Goal: Task Accomplishment & Management: Manage account settings

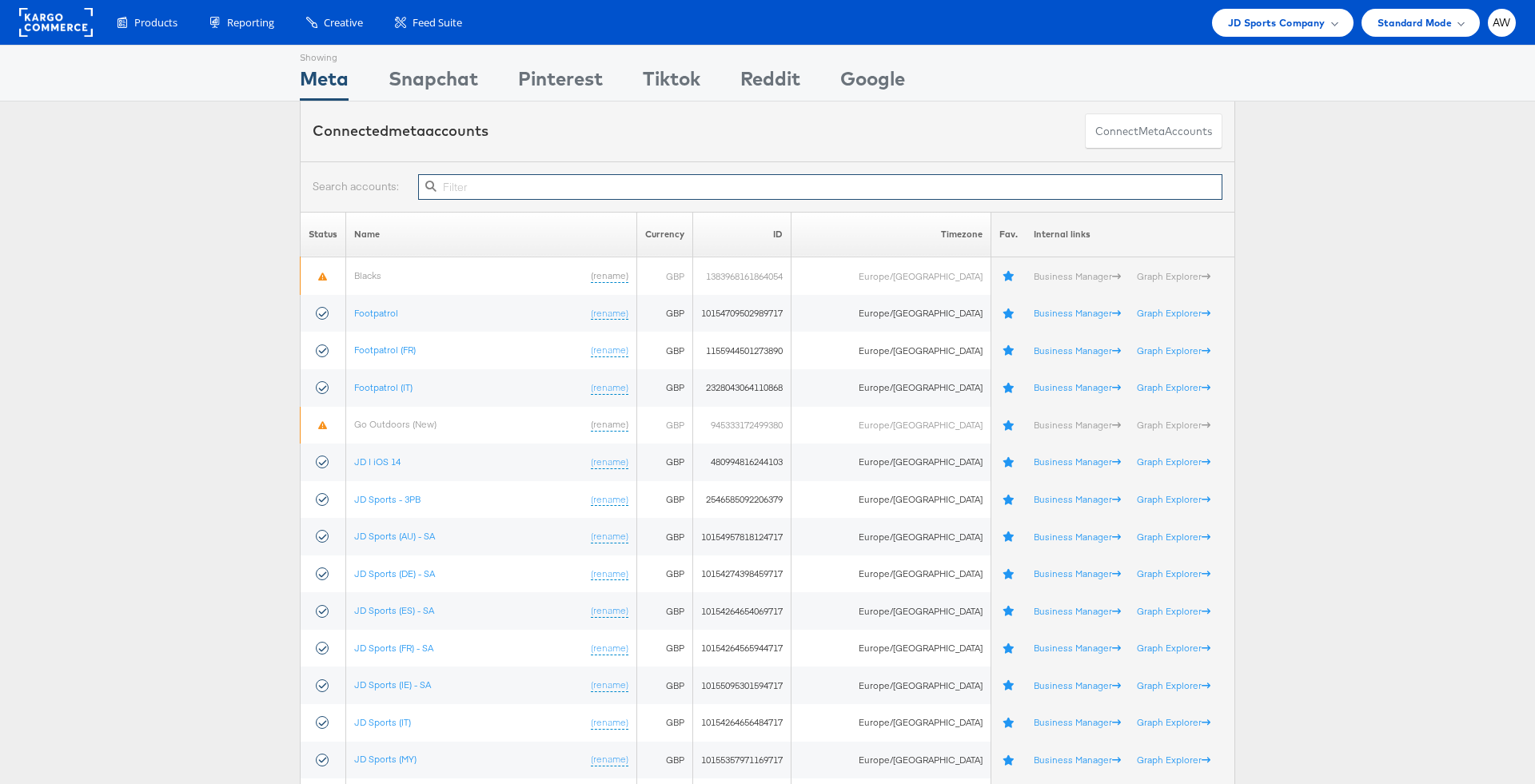
click at [594, 189] on input "text" at bounding box center [820, 187] width 804 height 25
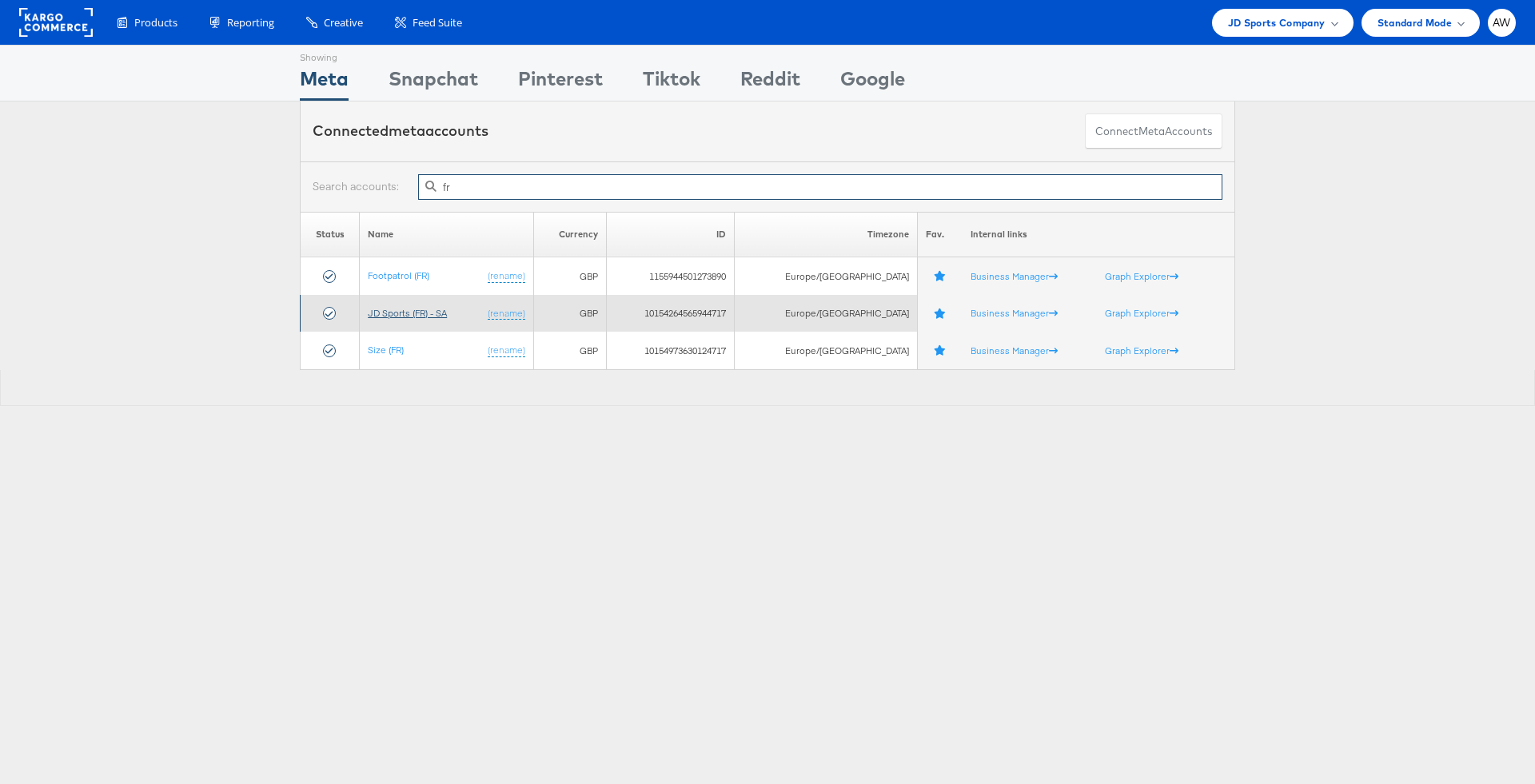
type input "fr"
click at [427, 310] on link "JD Sports (FR) - SA" at bounding box center [407, 313] width 79 height 12
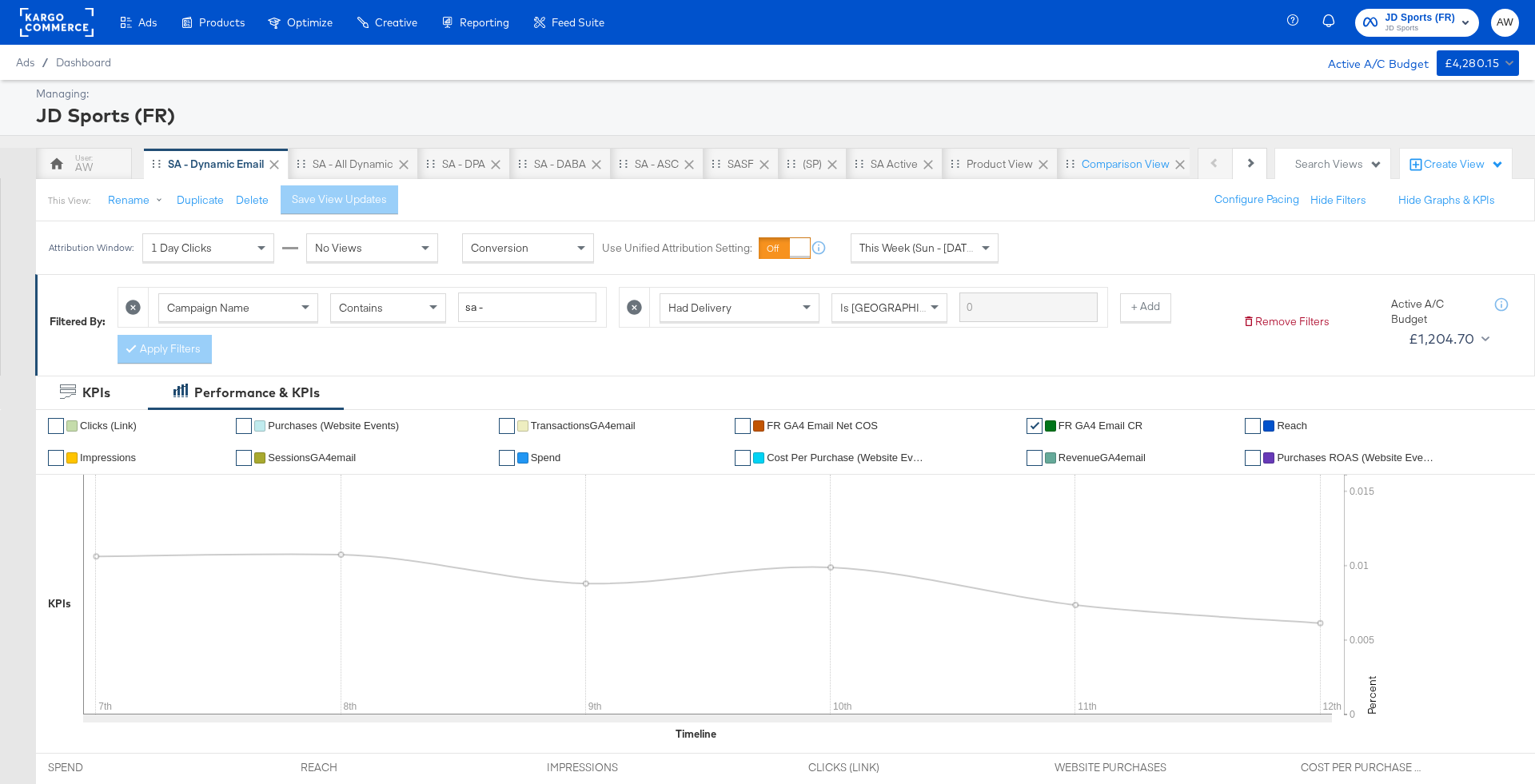
scroll to position [769, 0]
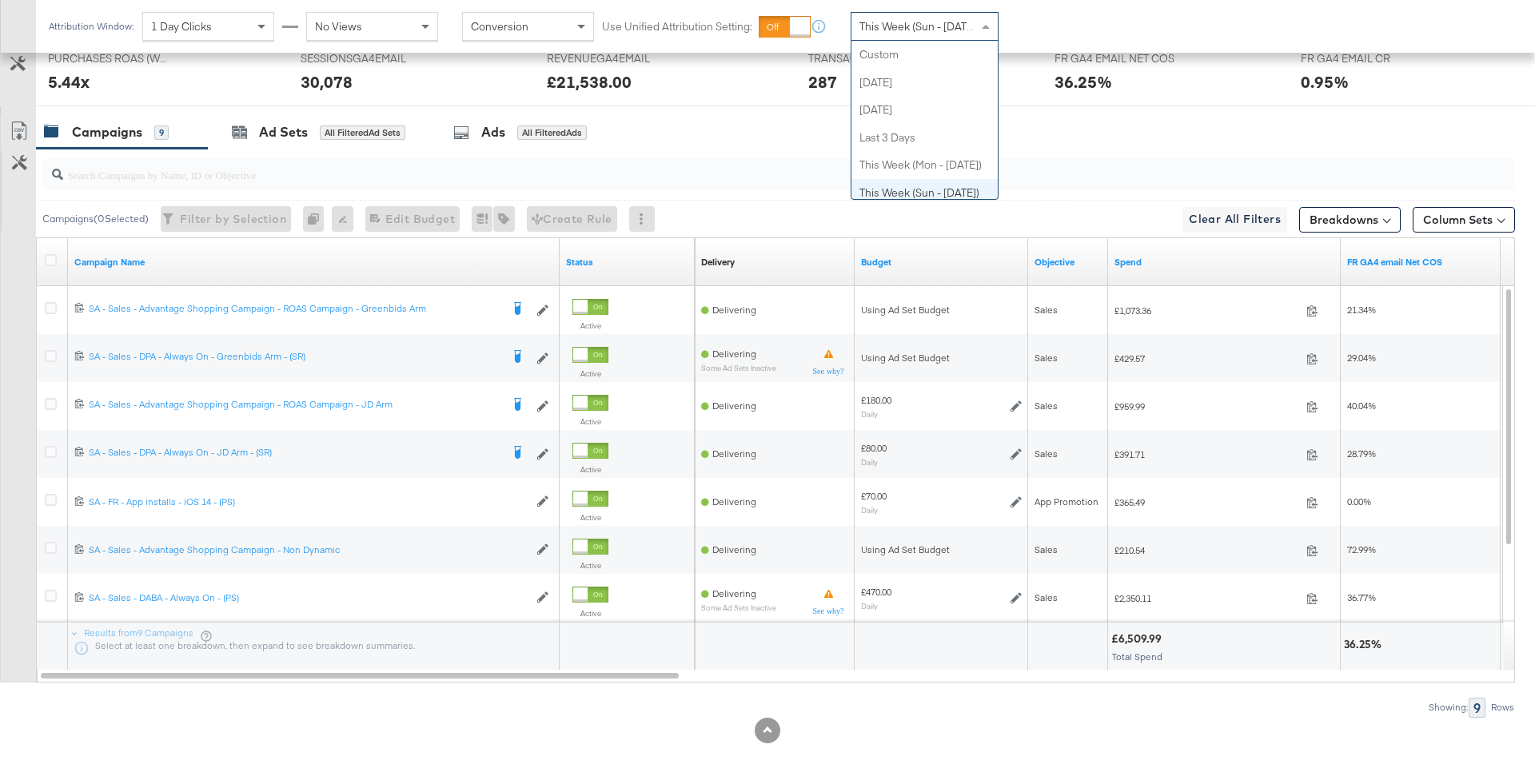
click at [943, 26] on span "This Week (Sun - [DATE])" at bounding box center [920, 26] width 120 height 15
click at [1039, 36] on div "[DATE]" at bounding box center [1042, 32] width 26 height 13
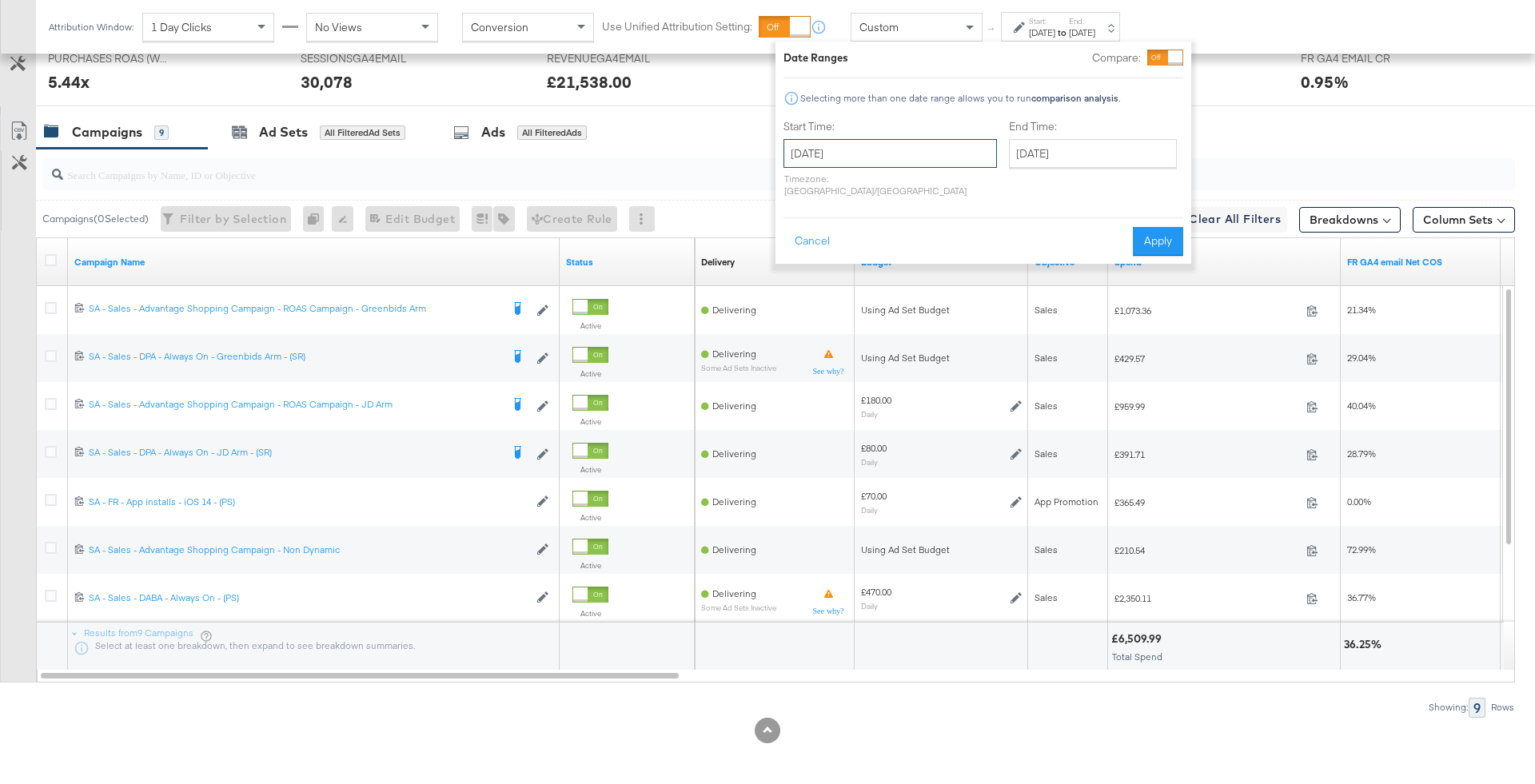
click at [922, 151] on input "[DATE]" at bounding box center [890, 153] width 214 height 29
click at [799, 247] on td "7" at bounding box center [802, 257] width 27 height 23
type input "[DATE]"
click at [1043, 156] on input "[DATE]" at bounding box center [1088, 153] width 168 height 29
click at [1118, 248] on td "11" at bounding box center [1131, 257] width 27 height 23
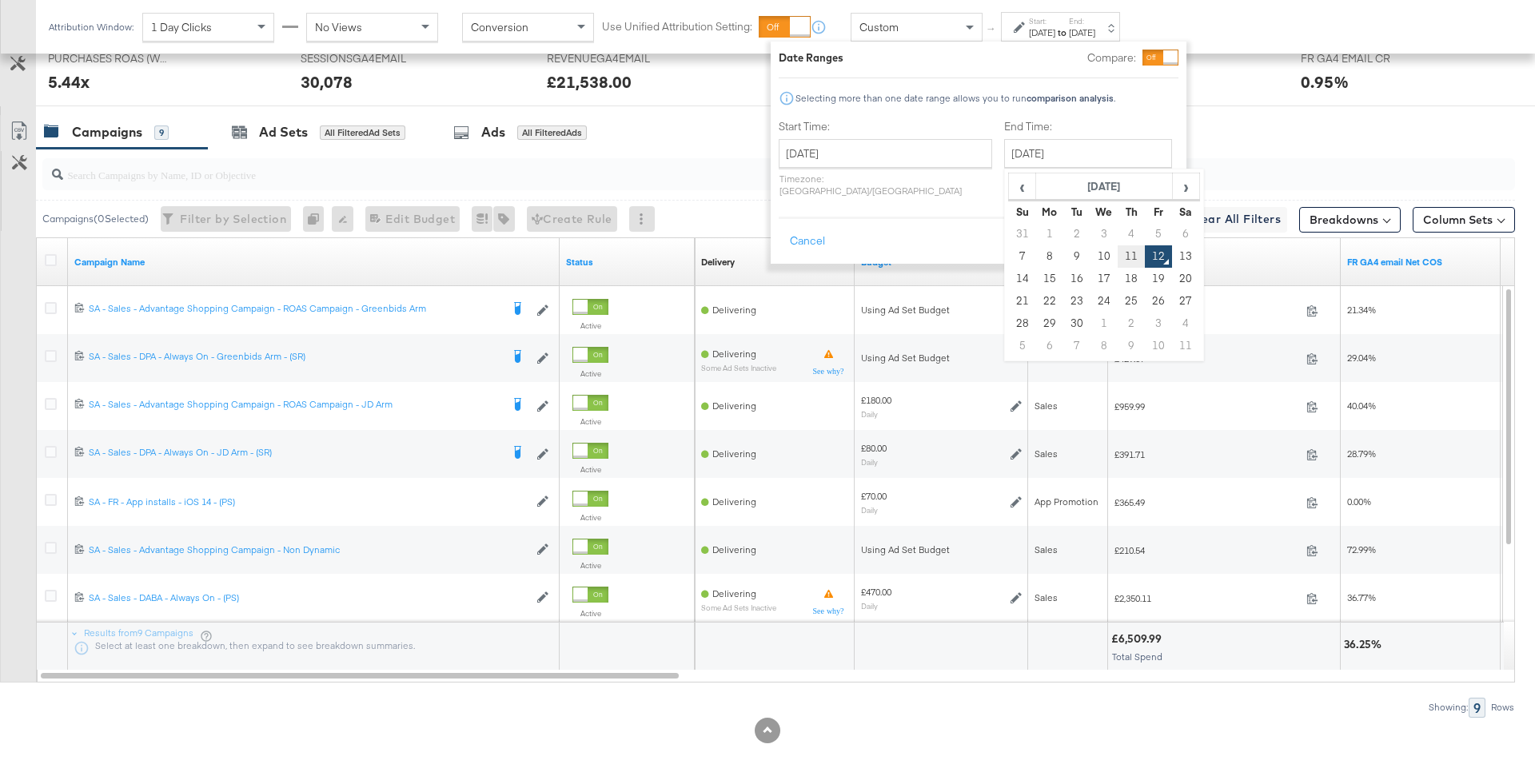
type input "[DATE]"
click at [1136, 229] on button "Apply" at bounding box center [1154, 240] width 50 height 29
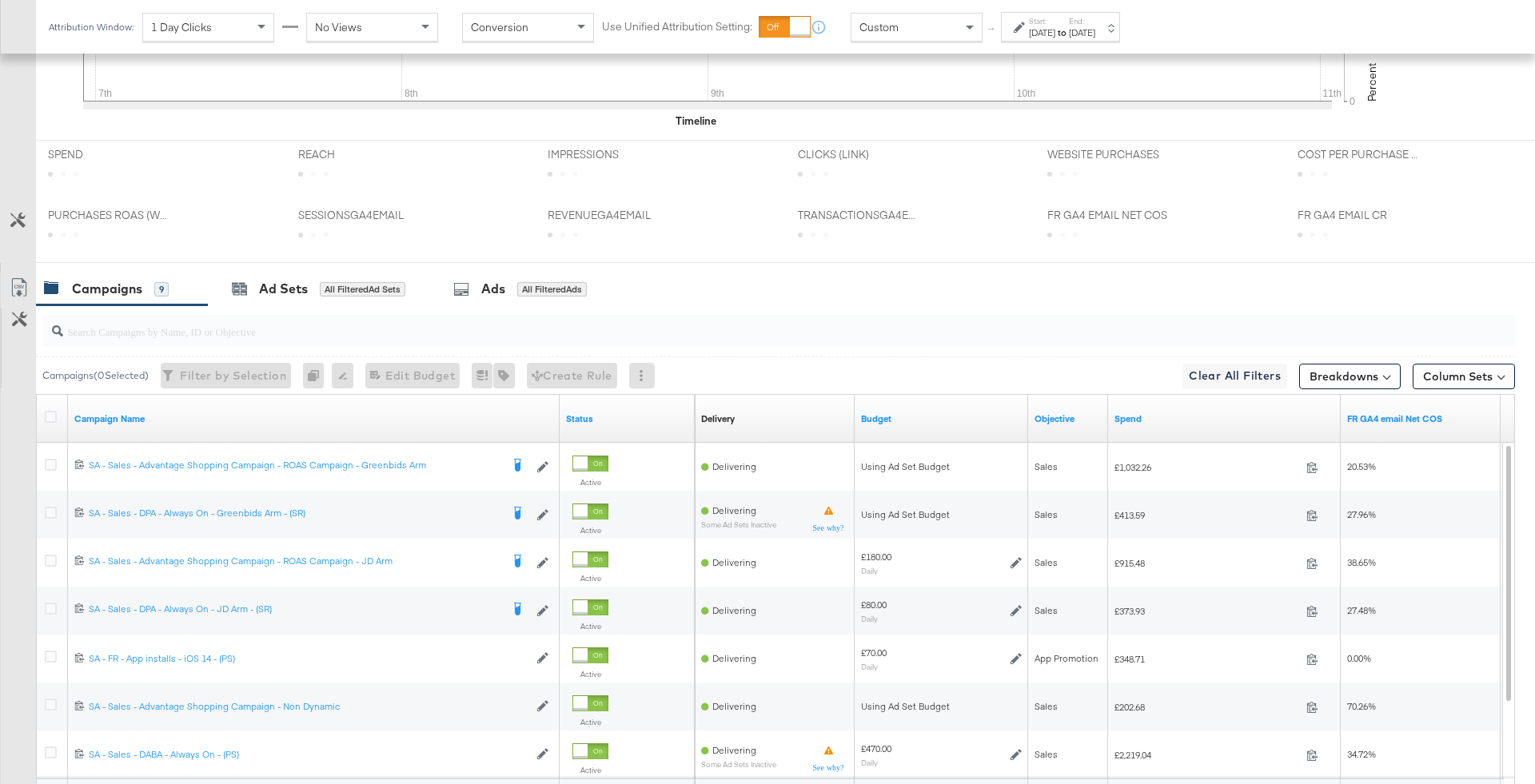
scroll to position [769, 0]
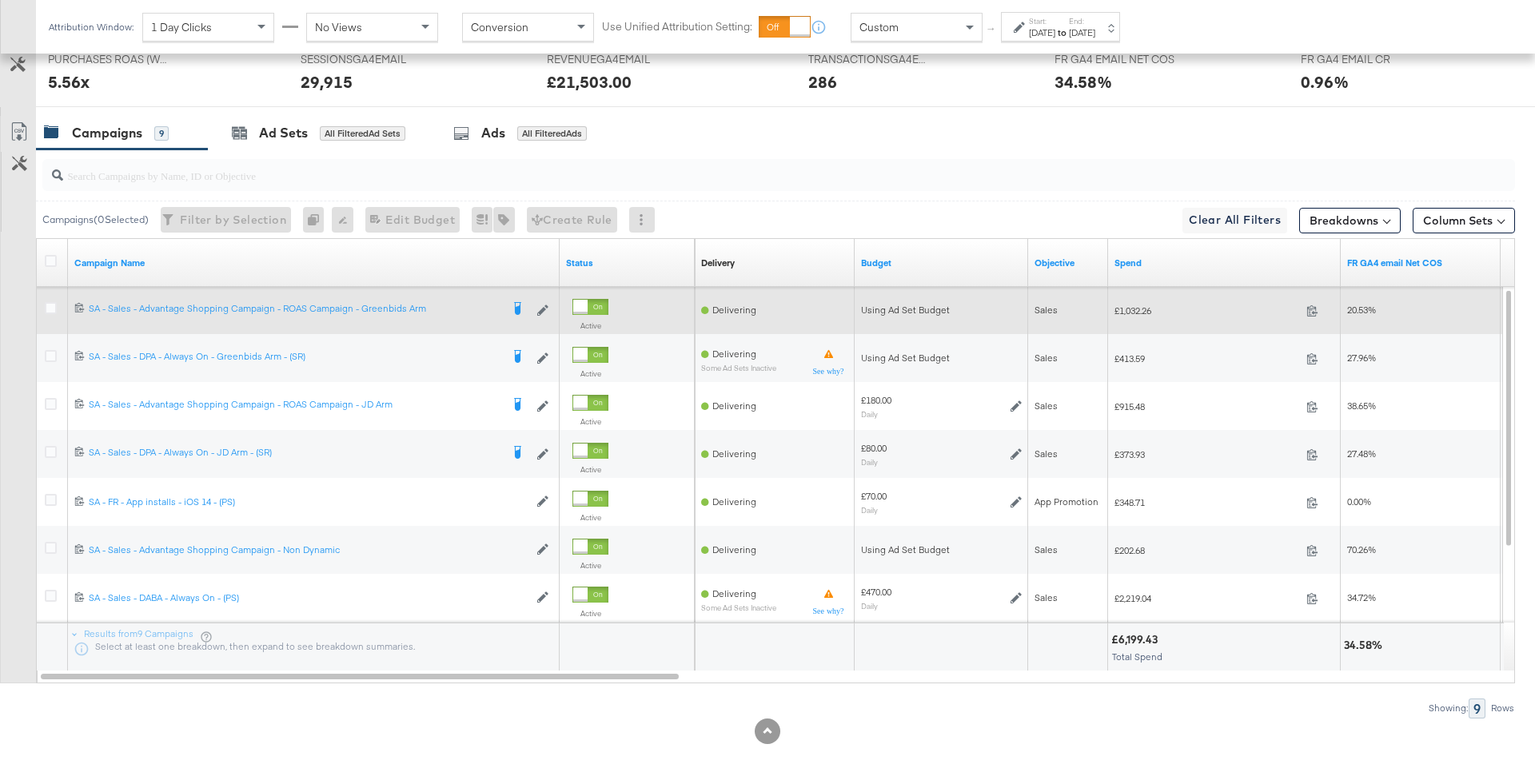
click at [1139, 309] on span "£1,032.26" at bounding box center [1207, 311] width 186 height 12
copy span "1,032.26"
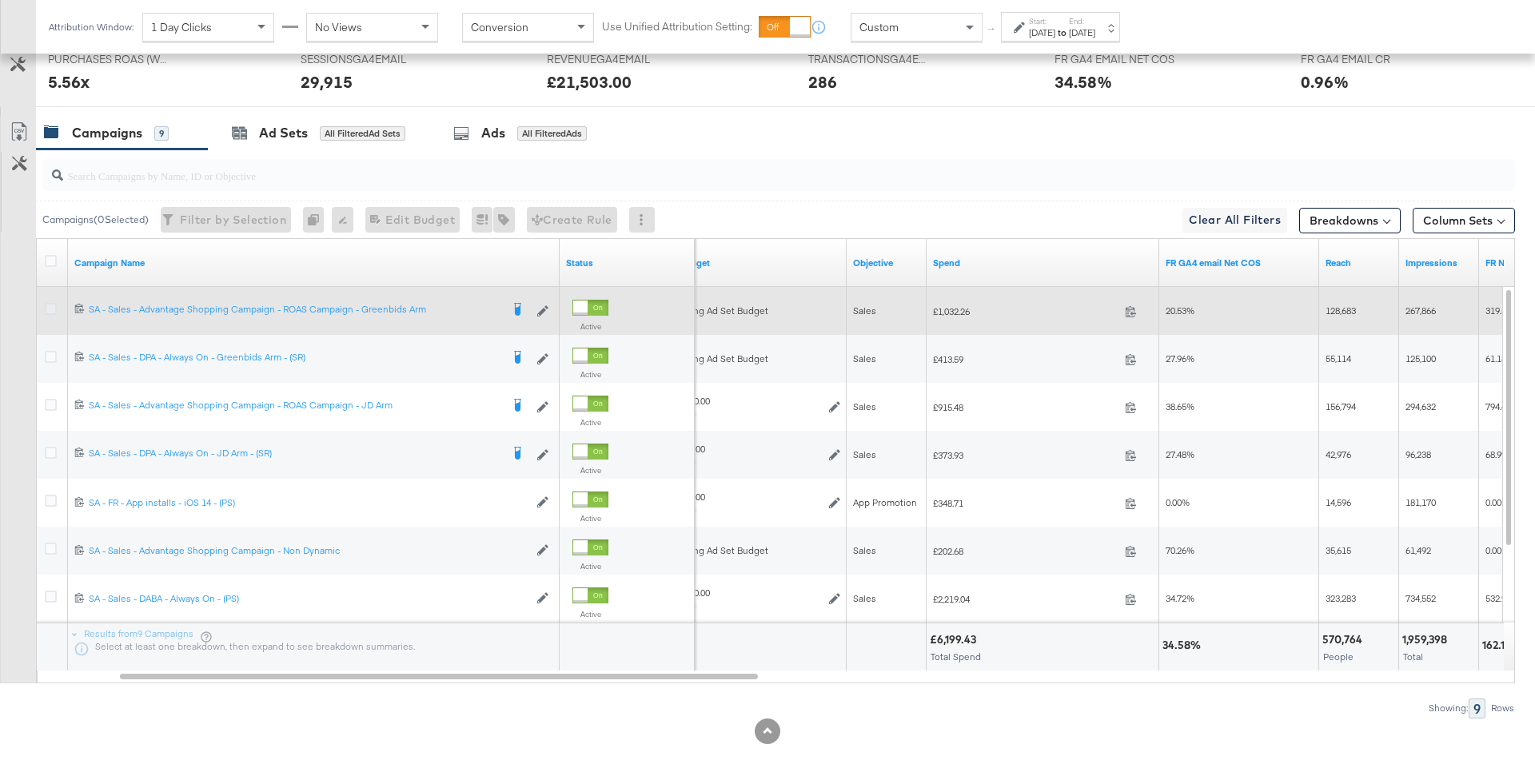
click at [50, 305] on icon at bounding box center [51, 309] width 12 height 12
click at [0, 0] on input "checkbox" at bounding box center [0, 0] width 0 height 0
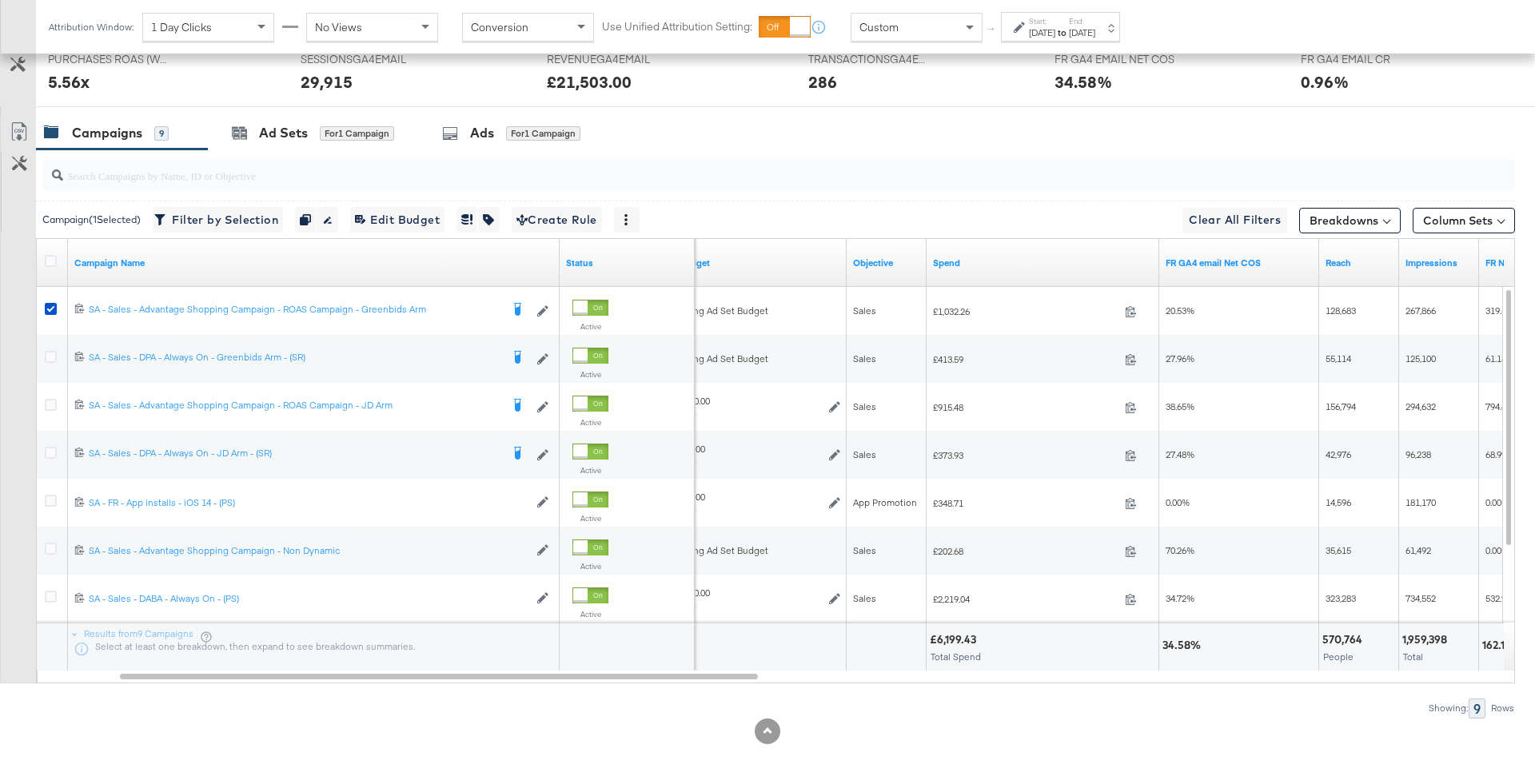
click at [324, 149] on div at bounding box center [775, 175] width 1479 height 51
click at [316, 136] on div "Ad Sets for 1 Campaign" at bounding box center [313, 133] width 162 height 18
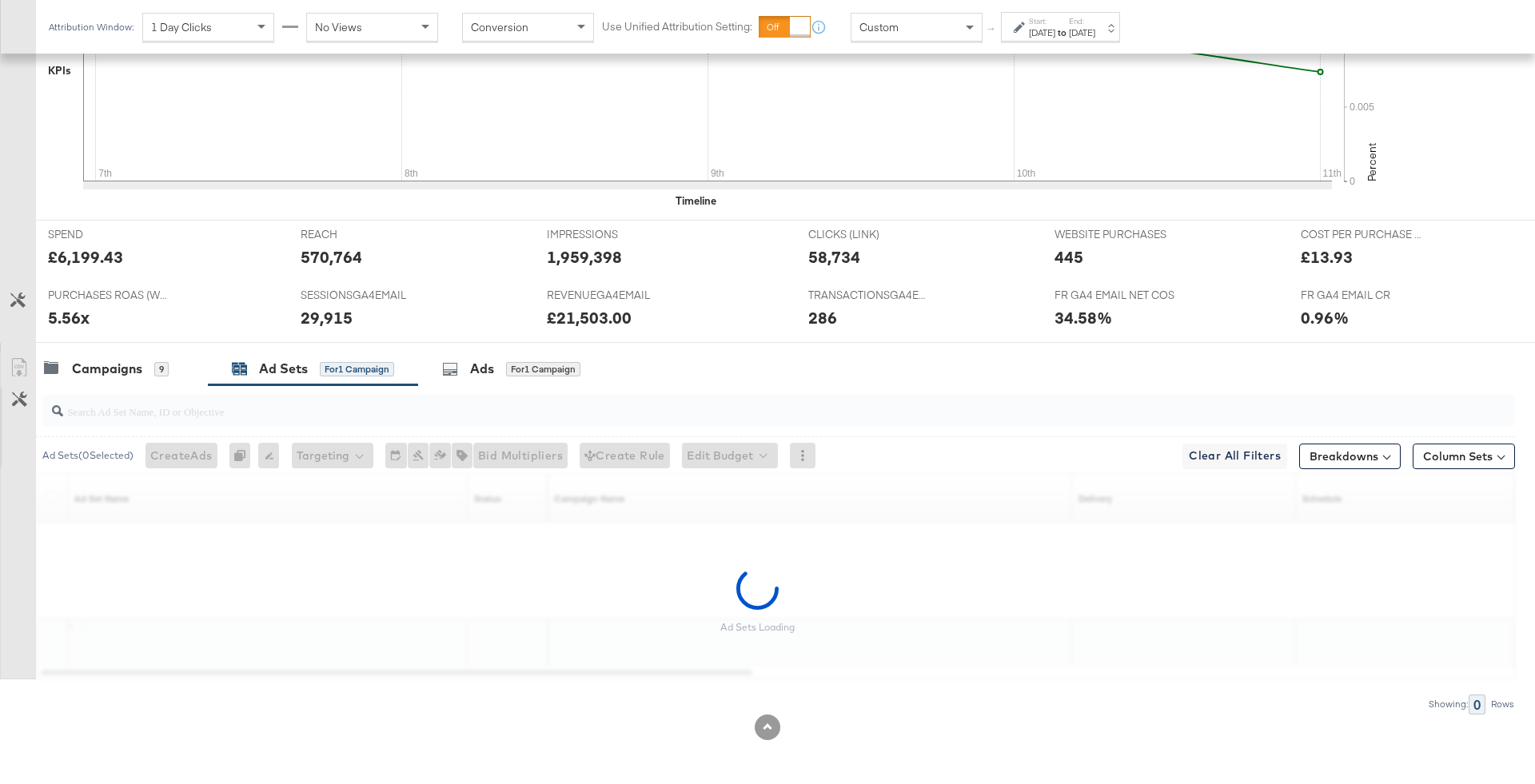
scroll to position [530, 0]
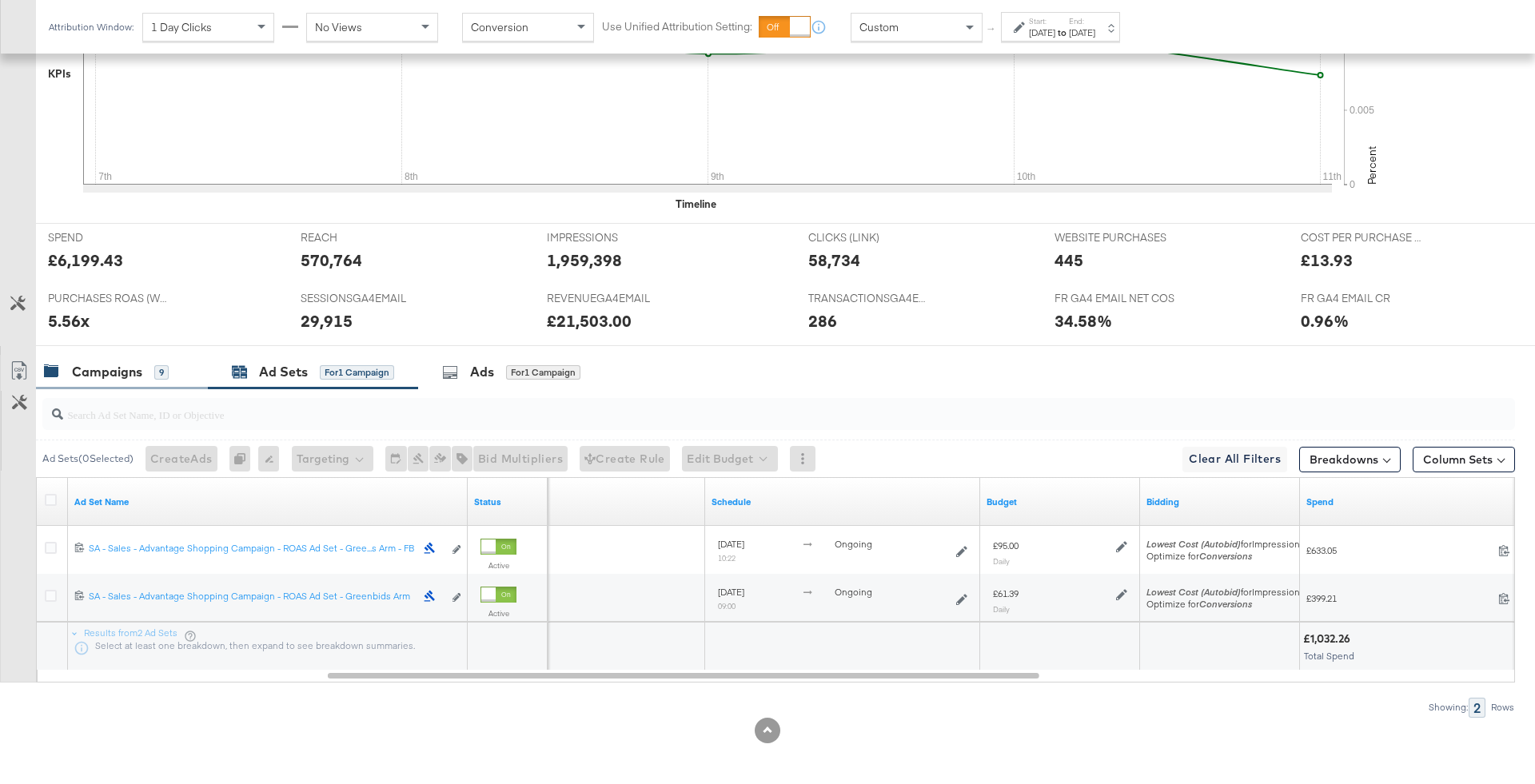
click at [123, 375] on div "Campaigns" at bounding box center [107, 372] width 70 height 18
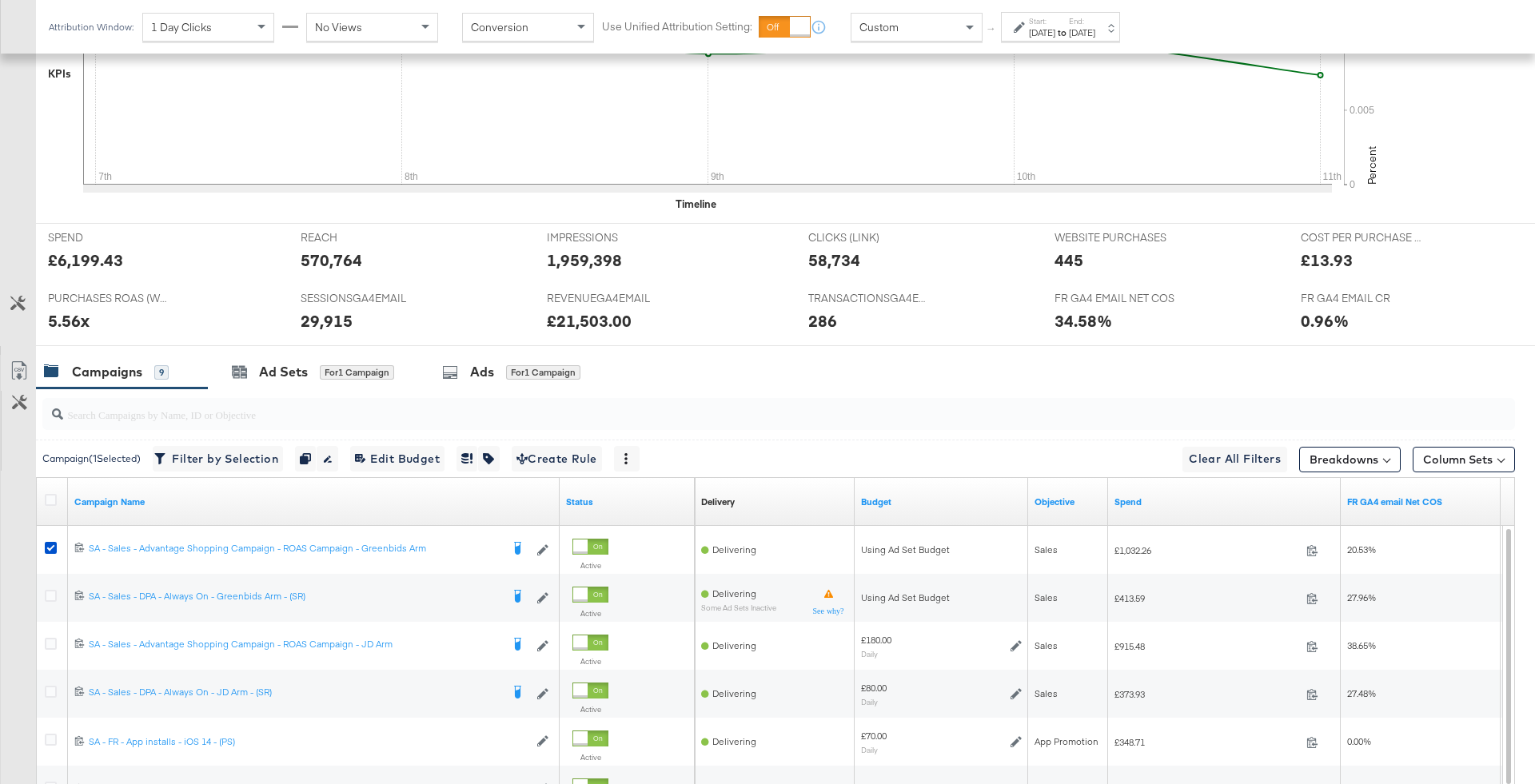
scroll to position [769, 0]
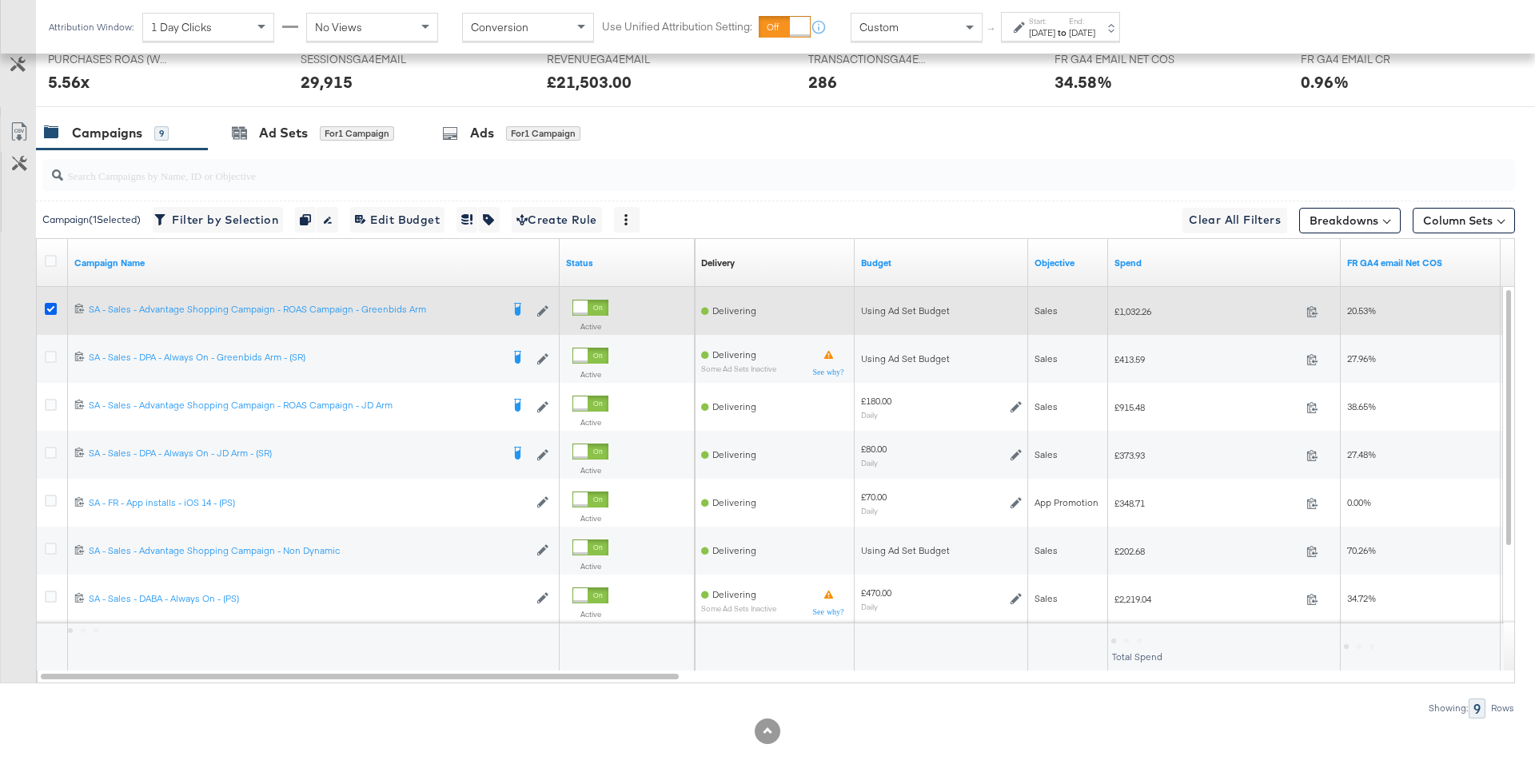
click at [48, 306] on icon at bounding box center [51, 309] width 12 height 12
click at [0, 0] on input "checkbox" at bounding box center [0, 0] width 0 height 0
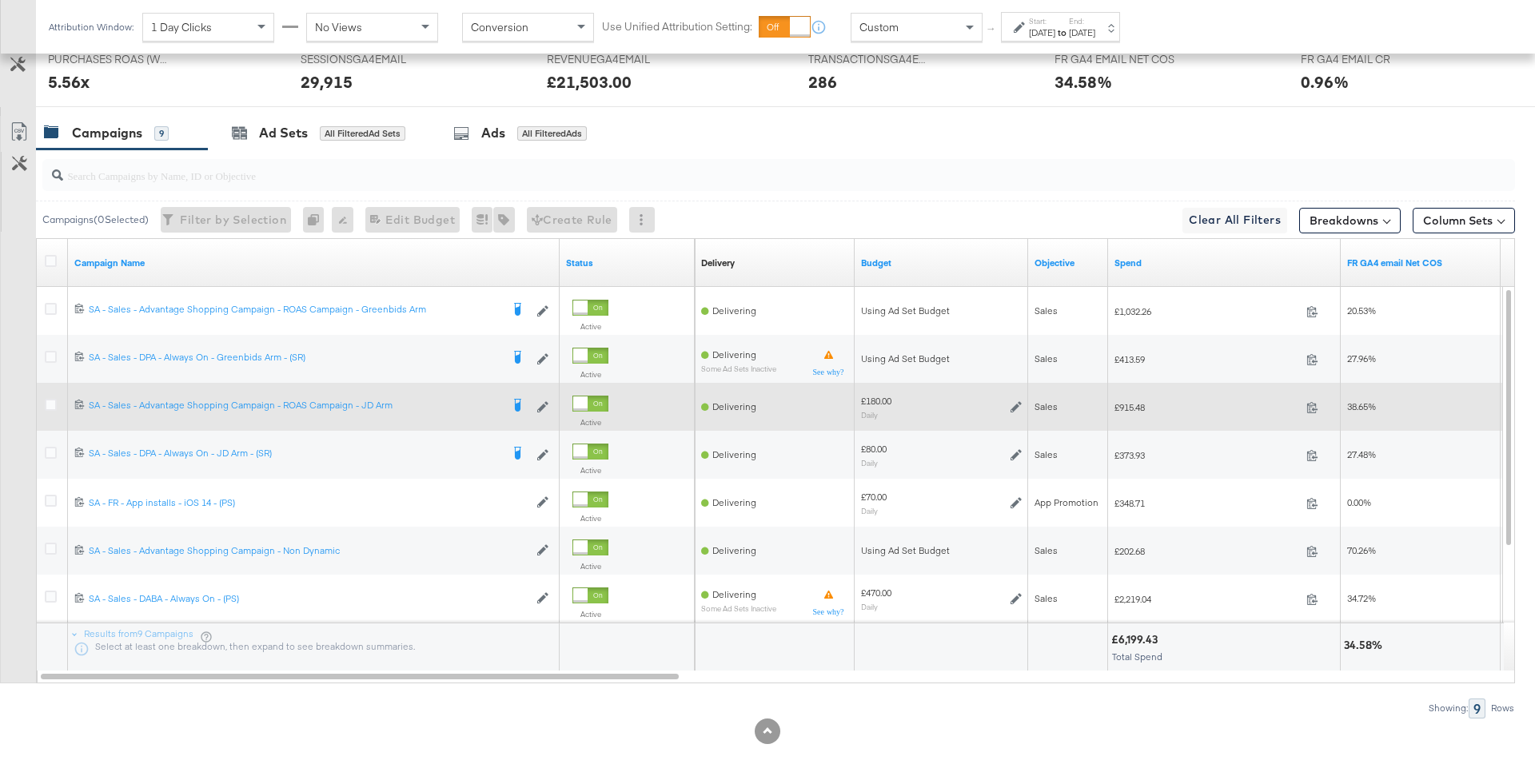
click at [1133, 402] on span "£915.48" at bounding box center [1207, 407] width 186 height 12
copy span "915.48"
click at [1013, 402] on icon at bounding box center [1016, 406] width 11 height 11
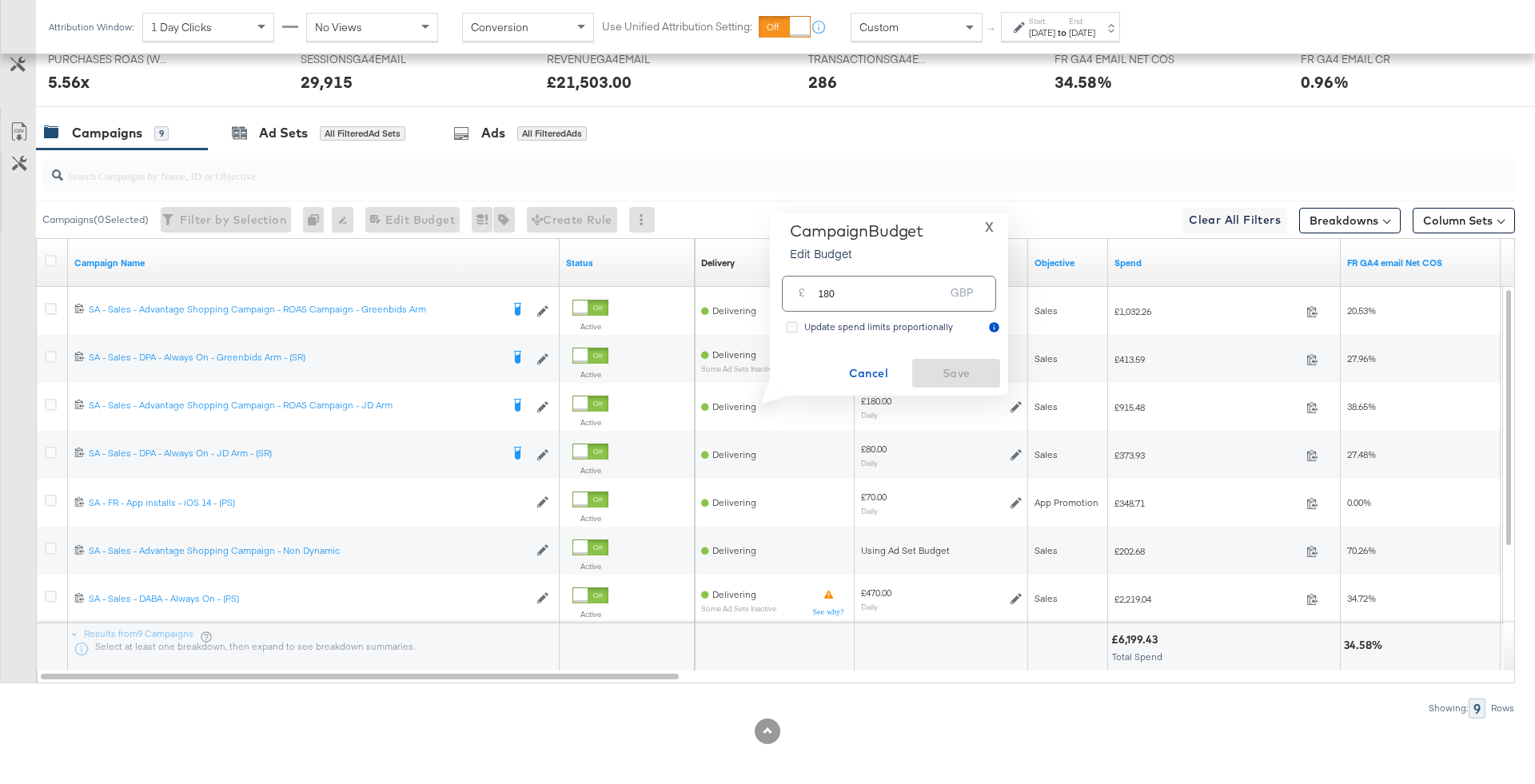
click at [894, 293] on input "180" at bounding box center [881, 287] width 126 height 35
type input "200"
click at [932, 383] on button "Save" at bounding box center [956, 372] width 88 height 29
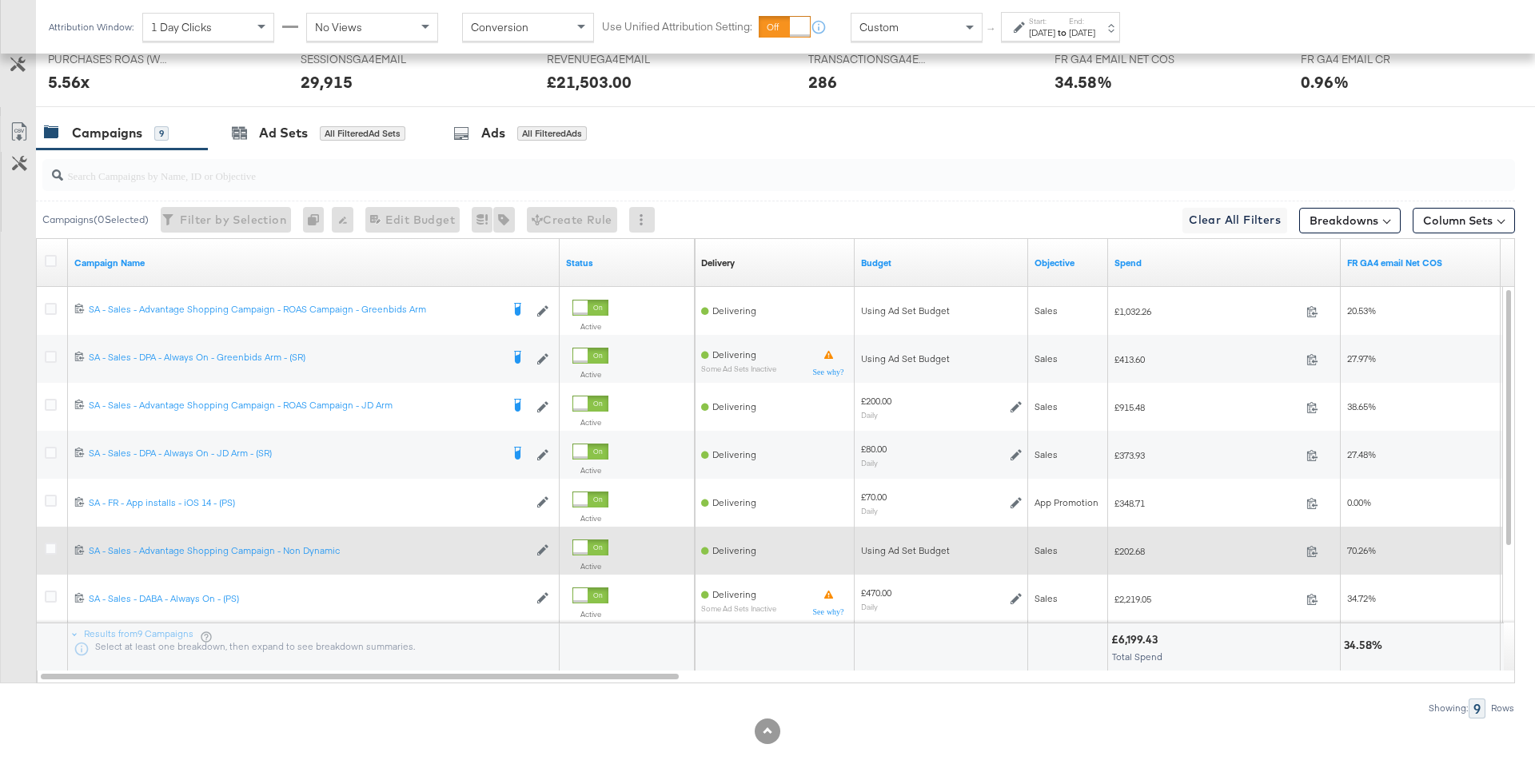
click at [1130, 545] on span "£202.68" at bounding box center [1207, 551] width 186 height 12
copy span "202.68"
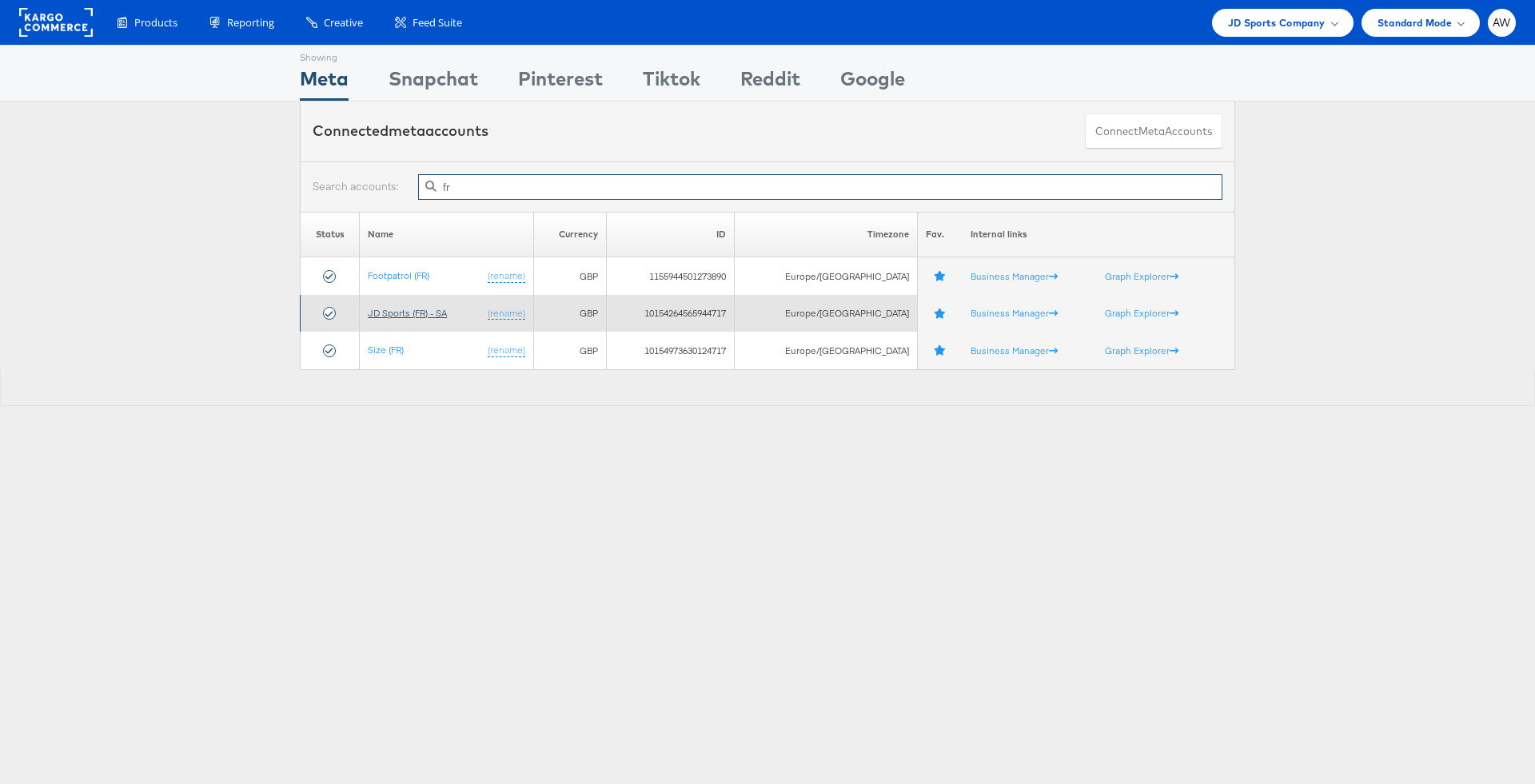
type input "fr"
click at [421, 312] on link "JD Sports (FR) - SA" at bounding box center [407, 313] width 79 height 12
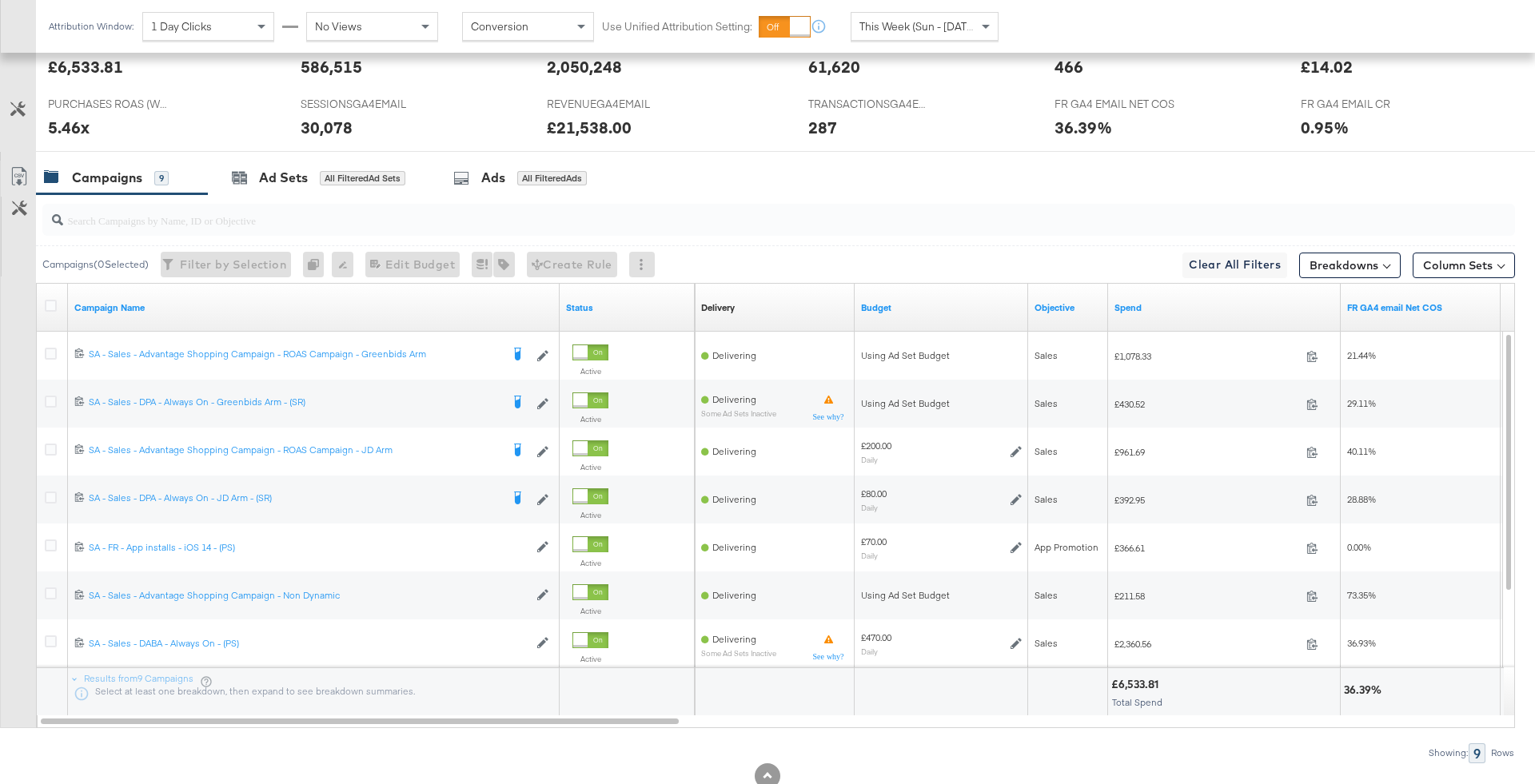
scroll to position [728, 0]
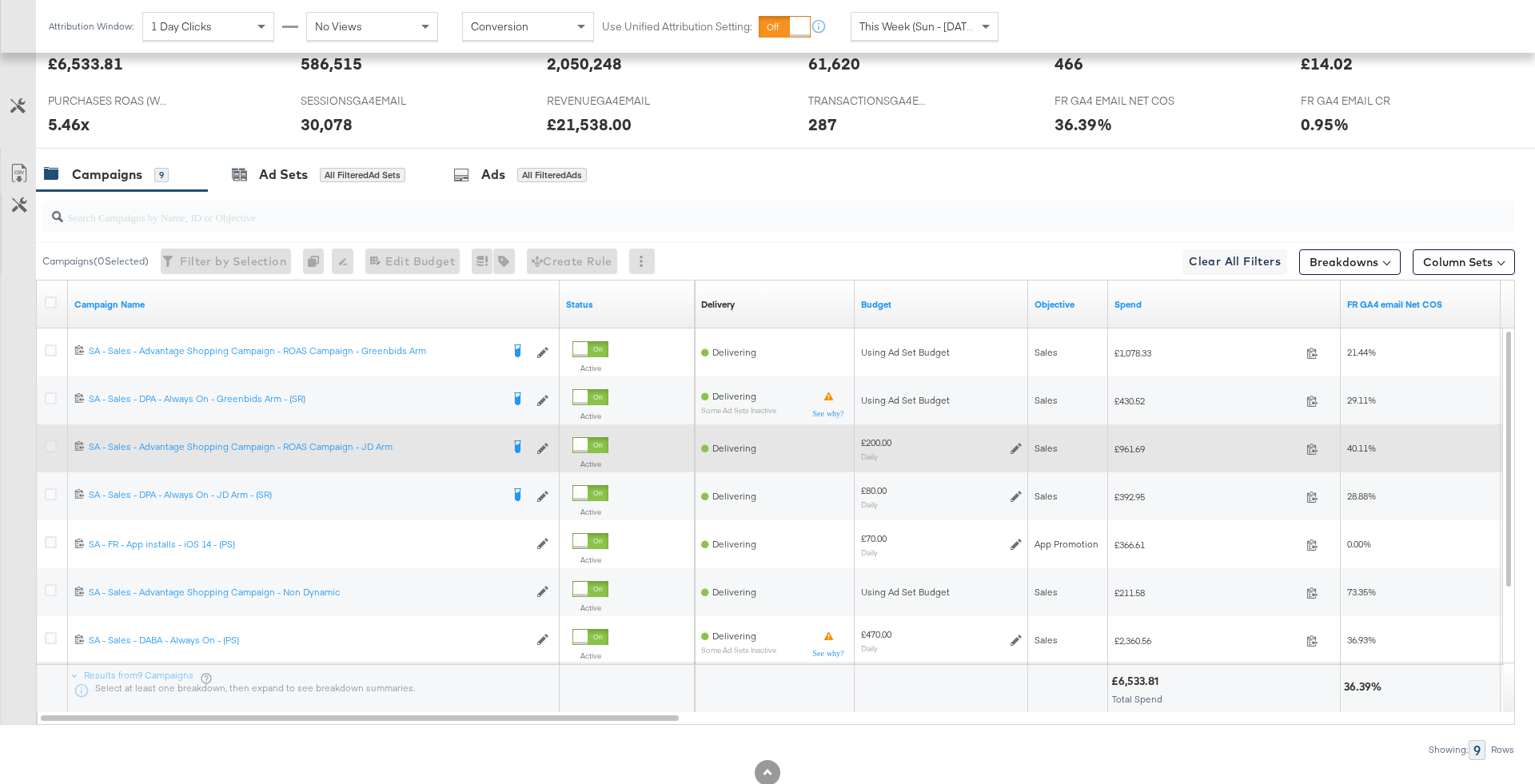
click at [48, 442] on icon at bounding box center [51, 446] width 12 height 12
click at [0, 0] on input "checkbox" at bounding box center [0, 0] width 0 height 0
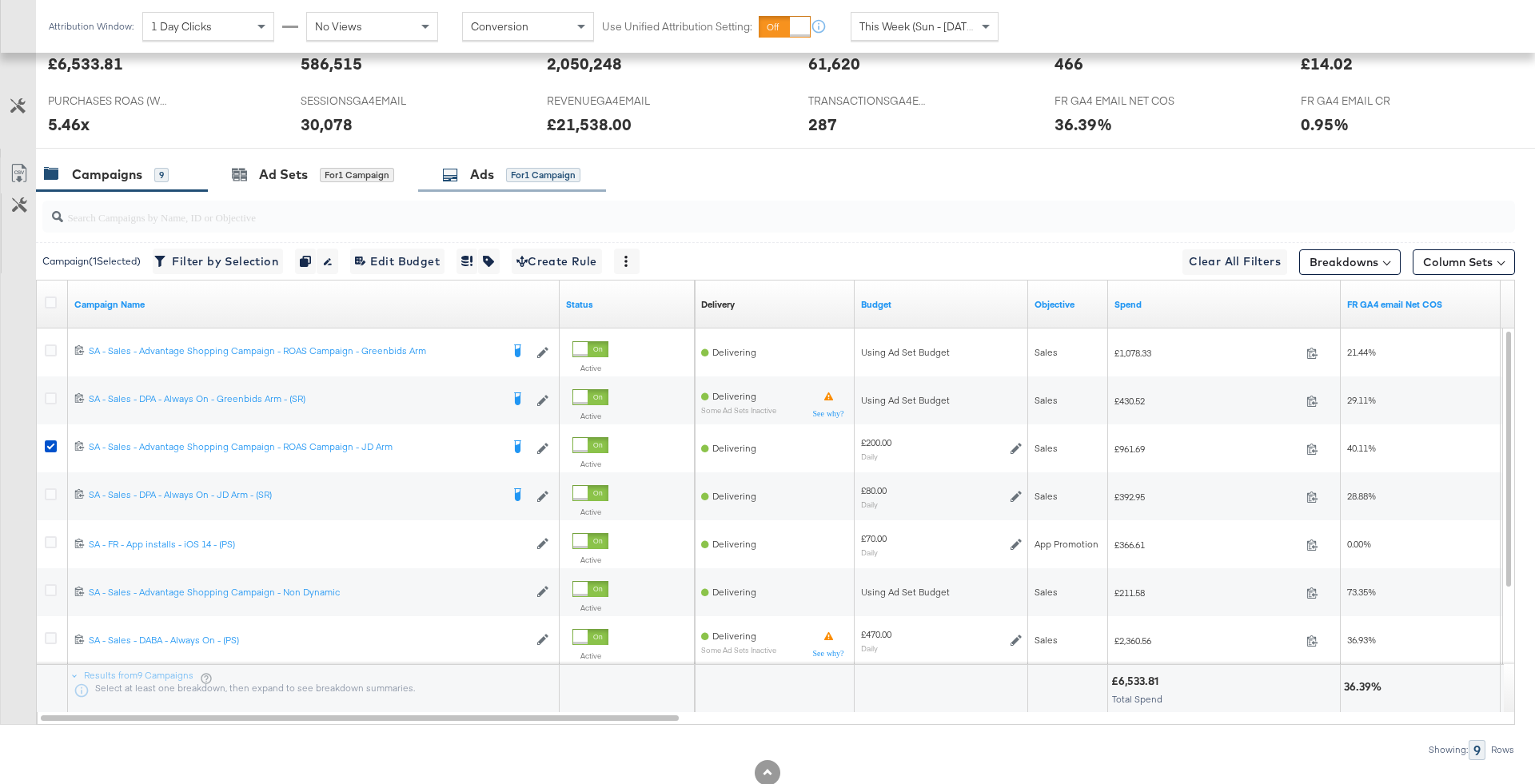
click at [496, 173] on div "Ads for 1 Campaign" at bounding box center [511, 175] width 138 height 18
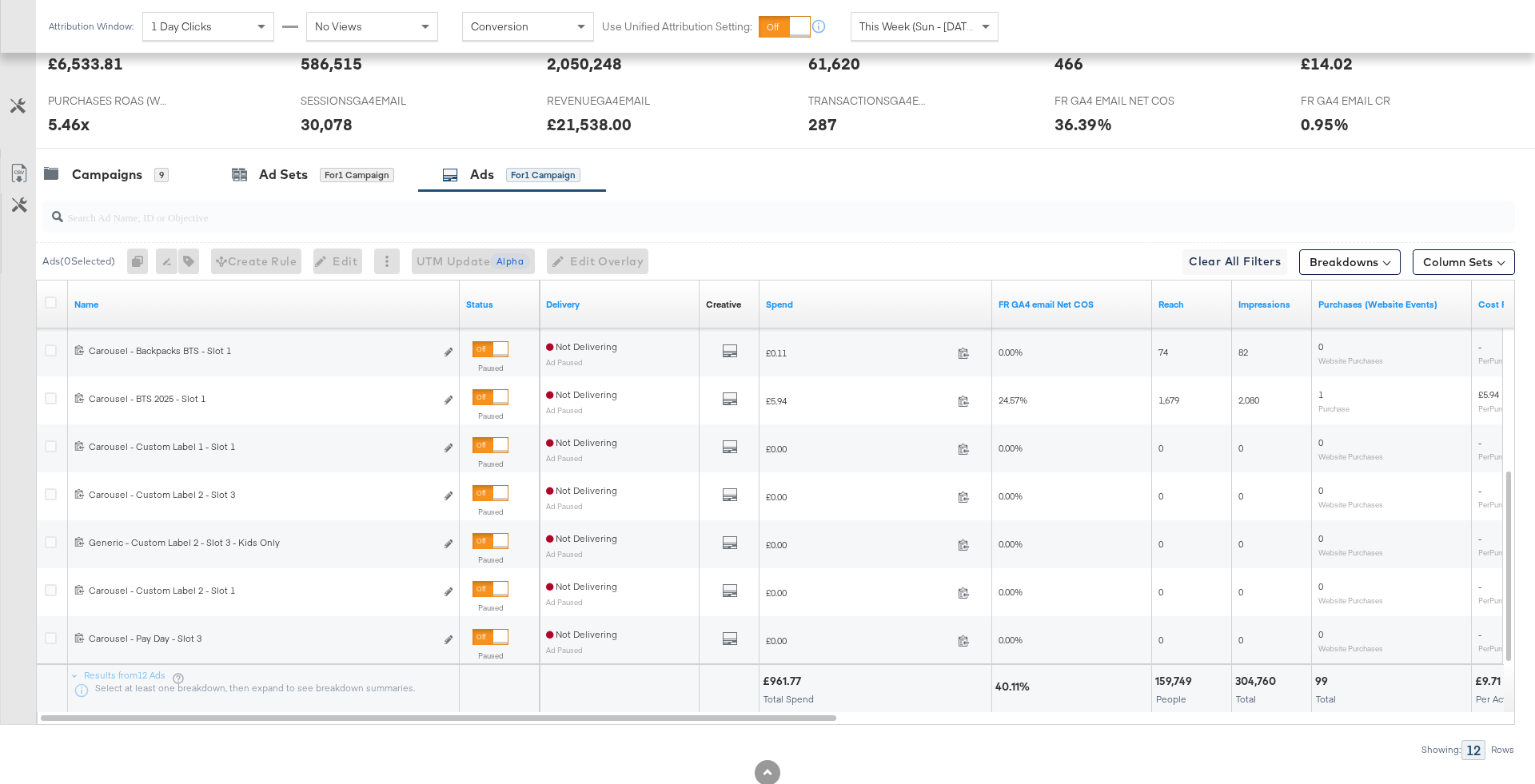
scroll to position [759, 0]
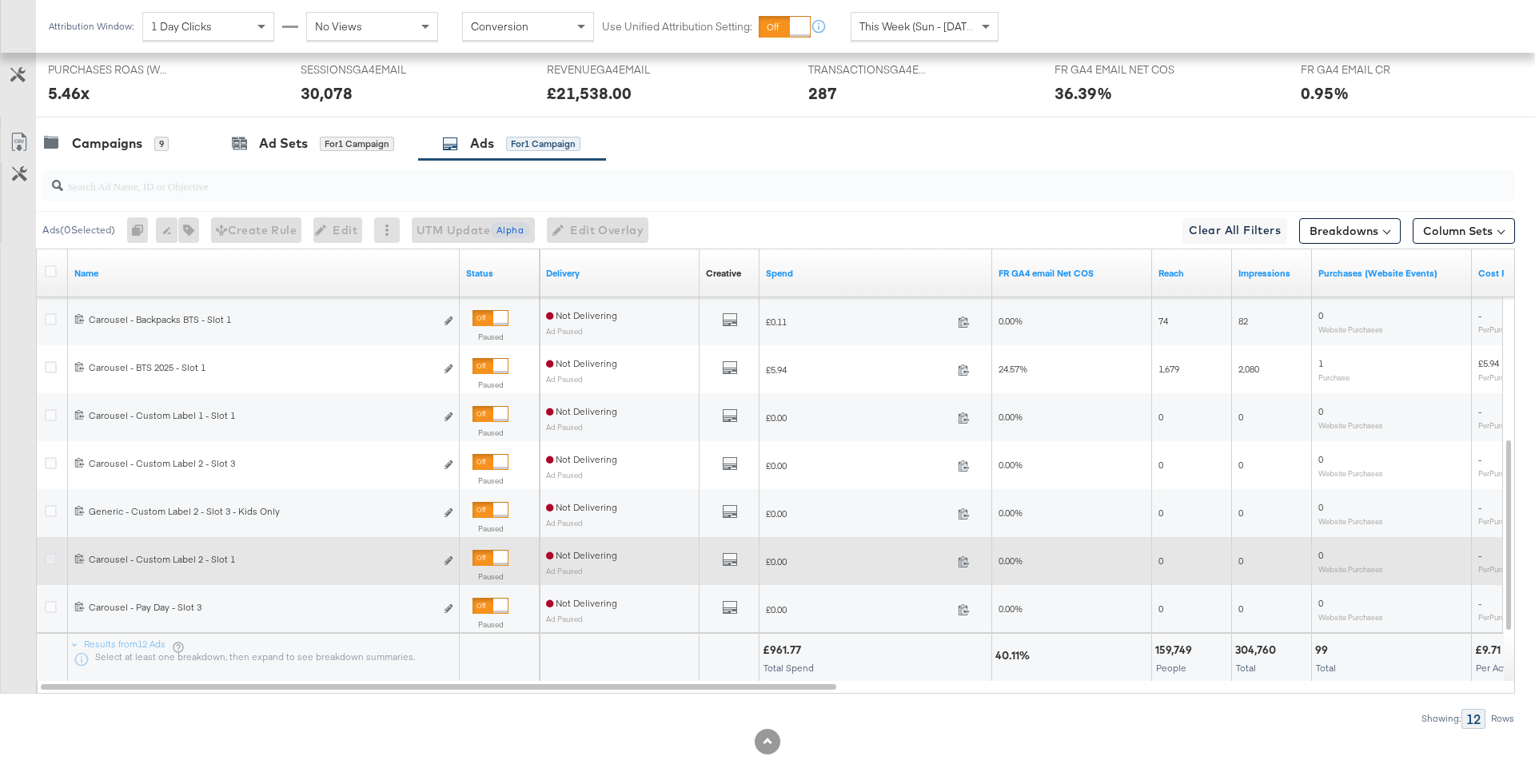
click at [50, 557] on icon at bounding box center [51, 559] width 12 height 12
click at [0, 0] on input "checkbox" at bounding box center [0, 0] width 0 height 0
click at [50, 557] on icon at bounding box center [51, 559] width 12 height 12
click at [0, 0] on input "checkbox" at bounding box center [0, 0] width 0 height 0
click at [50, 557] on icon at bounding box center [51, 559] width 12 height 12
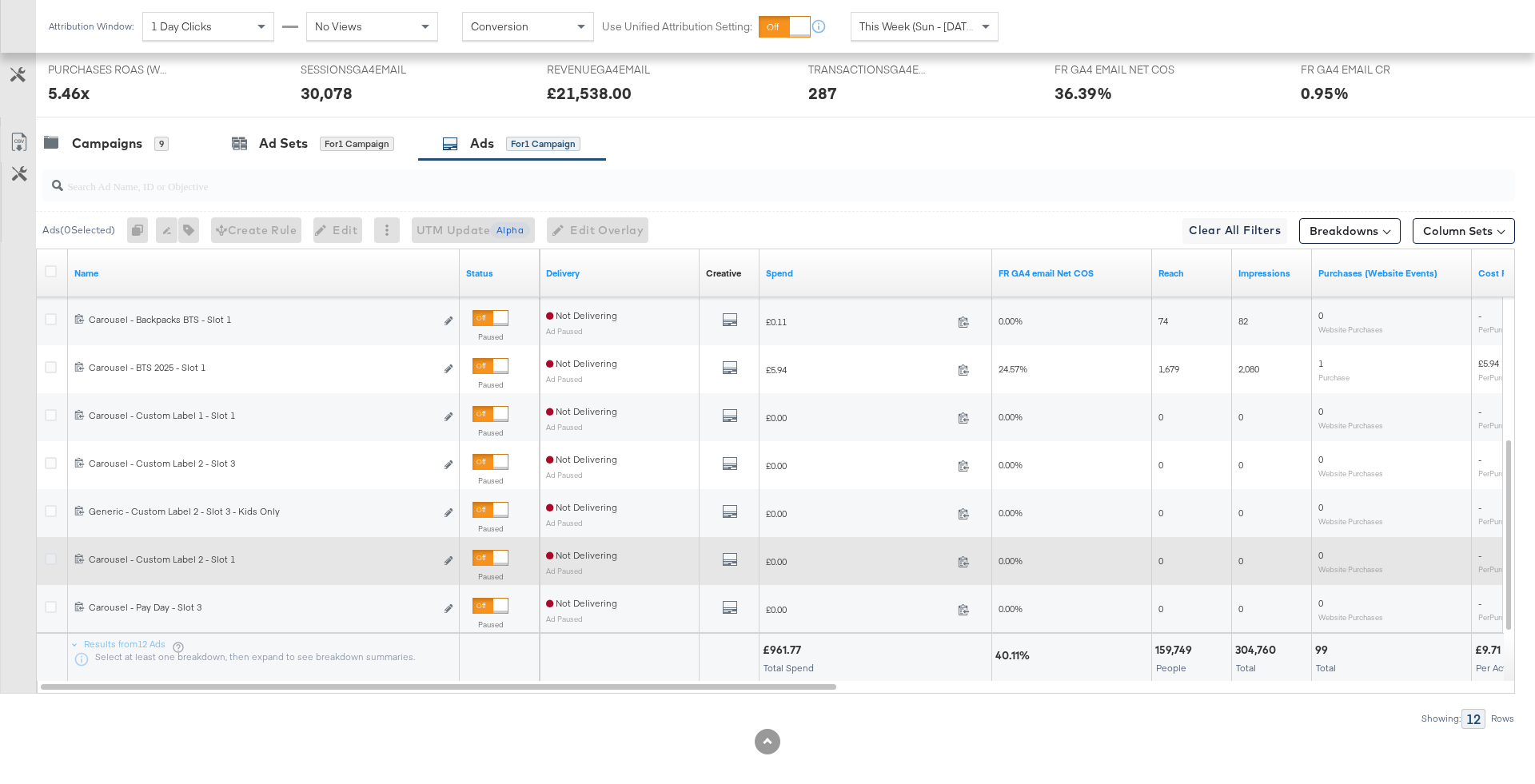
click at [0, 0] on input "checkbox" at bounding box center [0, 0] width 0 height 0
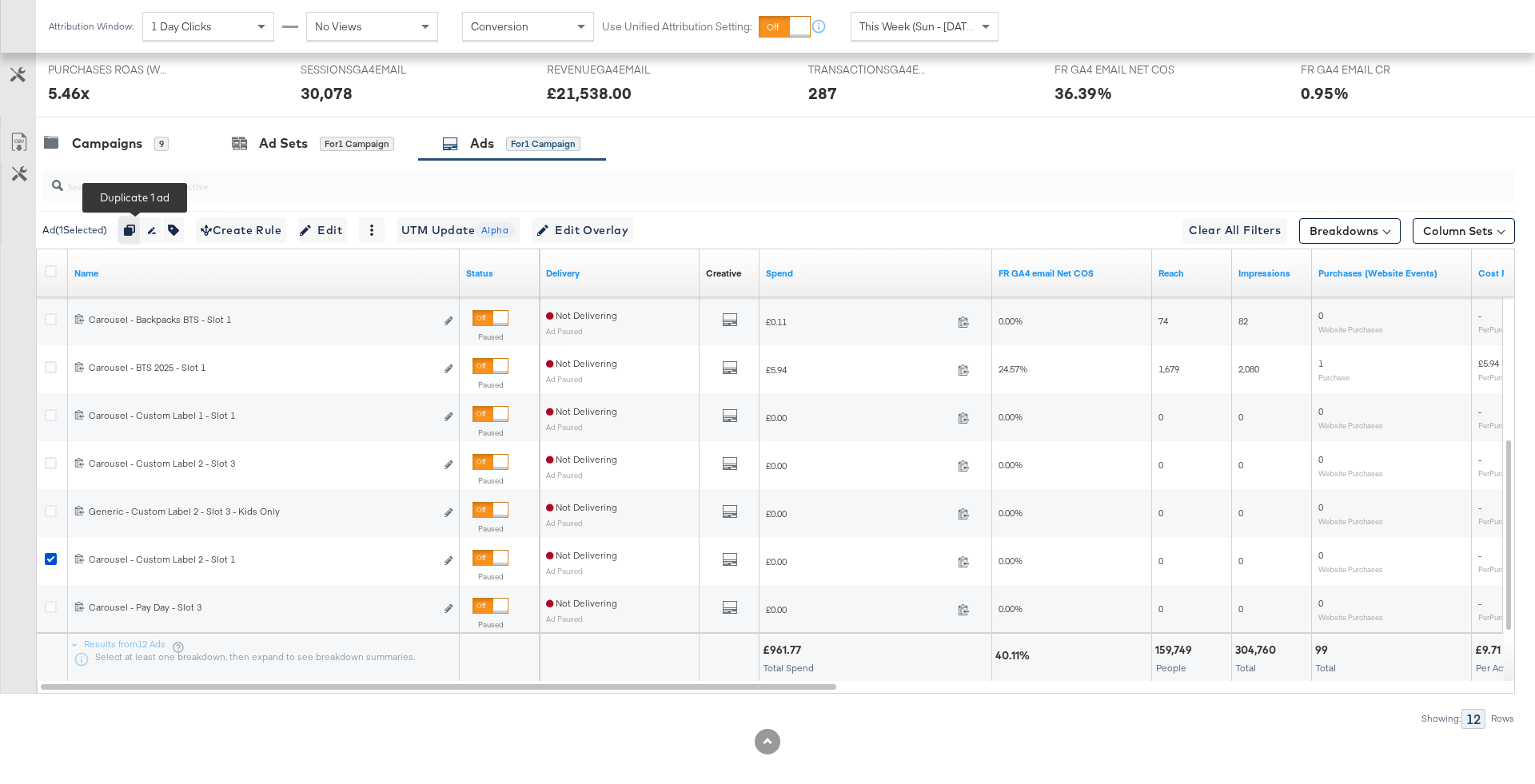
click at [135, 232] on icon "button" at bounding box center [129, 230] width 11 height 11
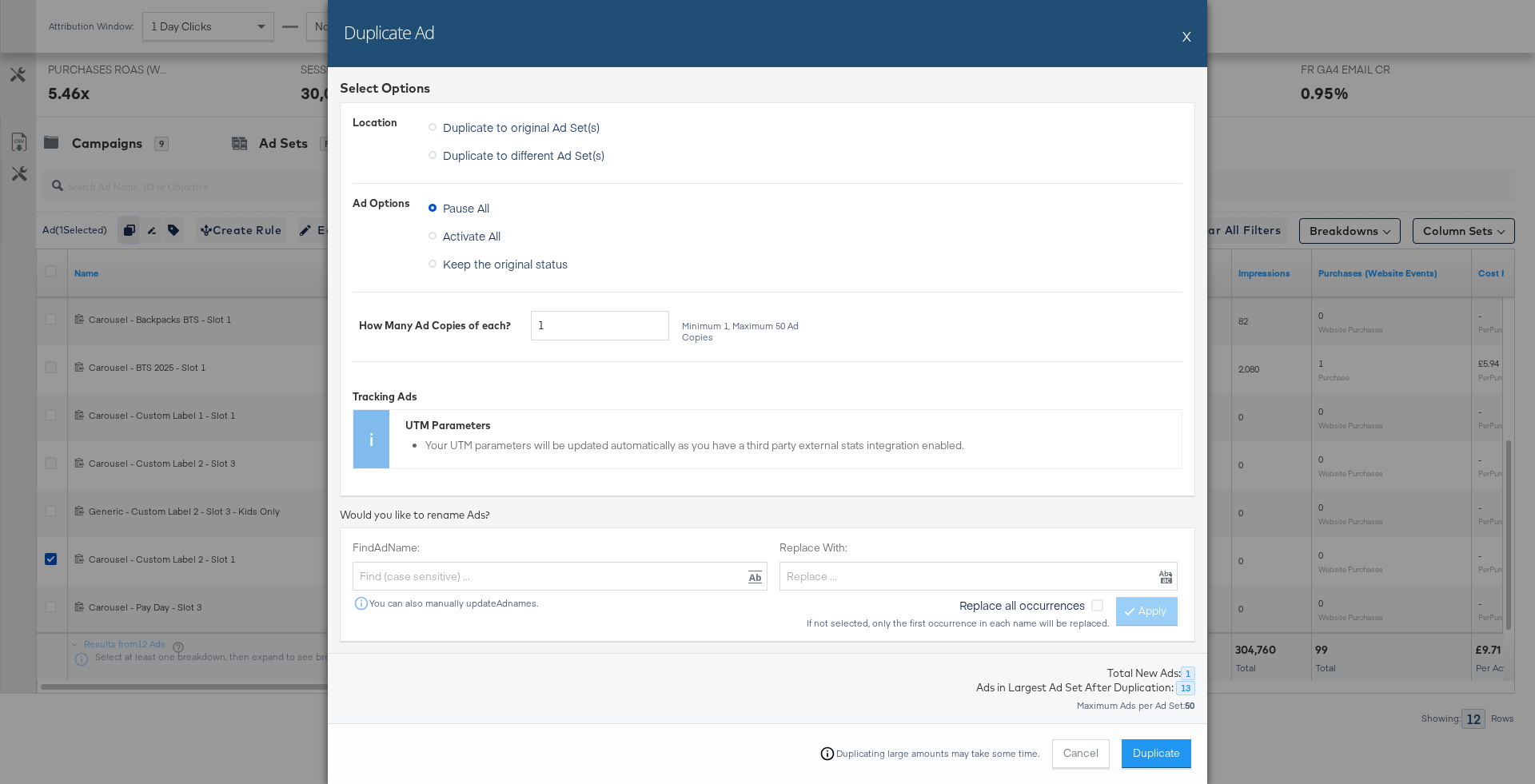
scroll to position [430, 0]
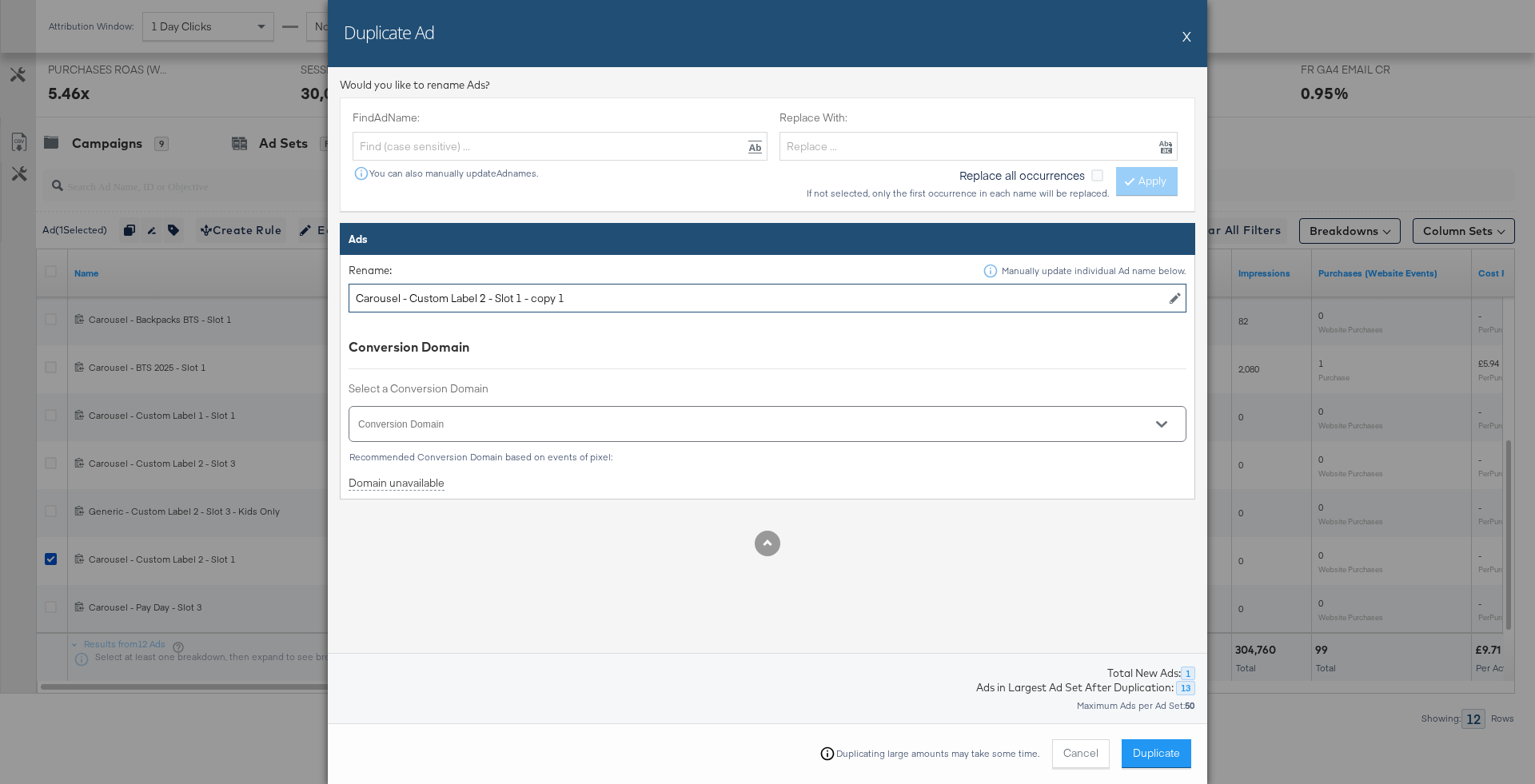
click at [385, 292] on input "Carousel - Custom Label 2 - Slot 1 - copy 1" at bounding box center [767, 299] width 838 height 30
drag, startPoint x: 403, startPoint y: 294, endPoint x: 479, endPoint y: 294, distance: 76.0
click at [479, 294] on input "Tactical - Custom Label 2 - Slot 1 - copy 1" at bounding box center [767, 299] width 838 height 30
click at [522, 288] on input "Tactical - Student Discount - Slot 1 - copy 1" at bounding box center [767, 299] width 838 height 30
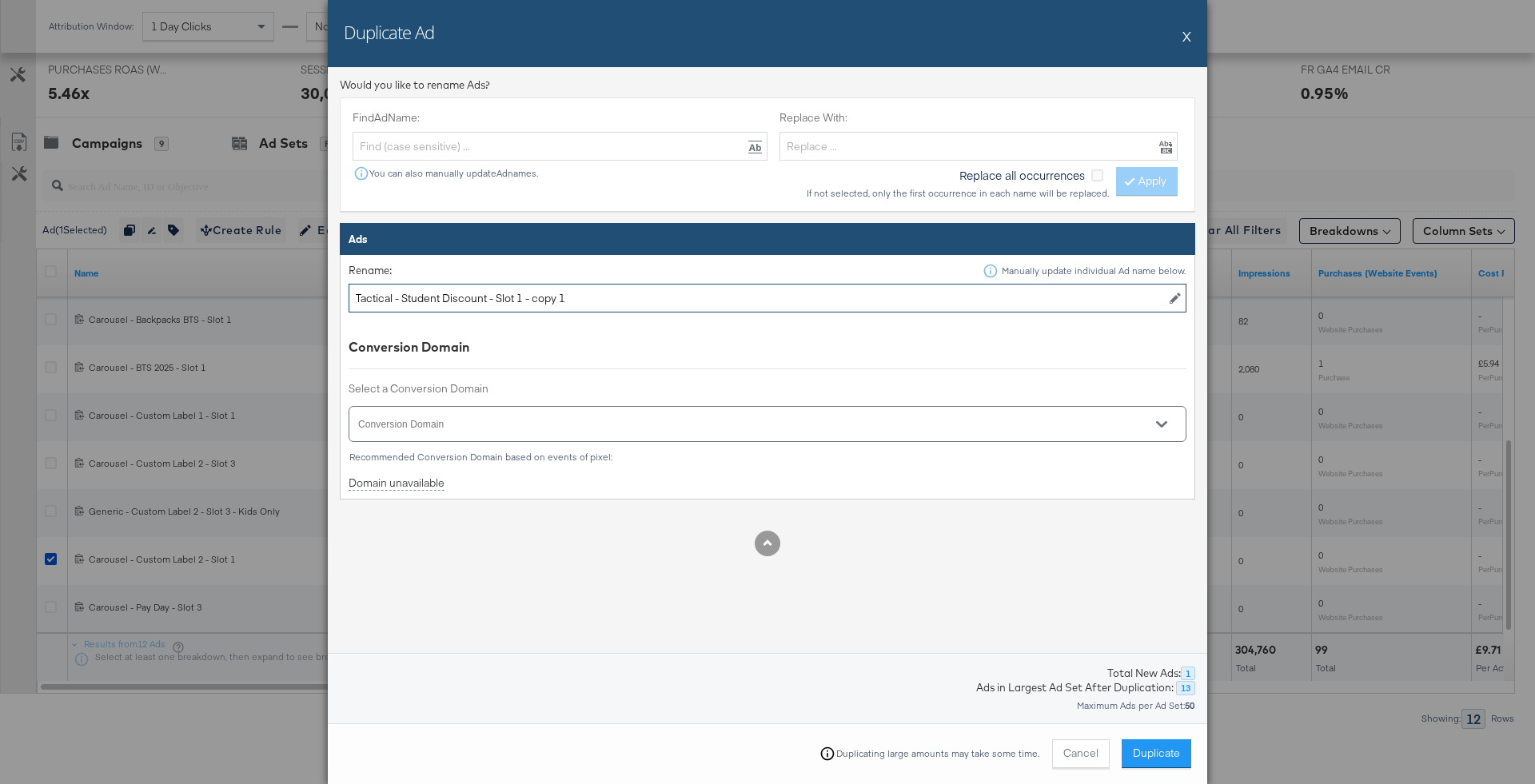
drag, startPoint x: 528, startPoint y: 293, endPoint x: 650, endPoint y: 291, distance: 122.0
click at [650, 293] on input "Tactical - Student Discount - Slot 1 - copy 1" at bounding box center [767, 299] width 838 height 30
type input "Tactical - Student Discount - Slot 1"
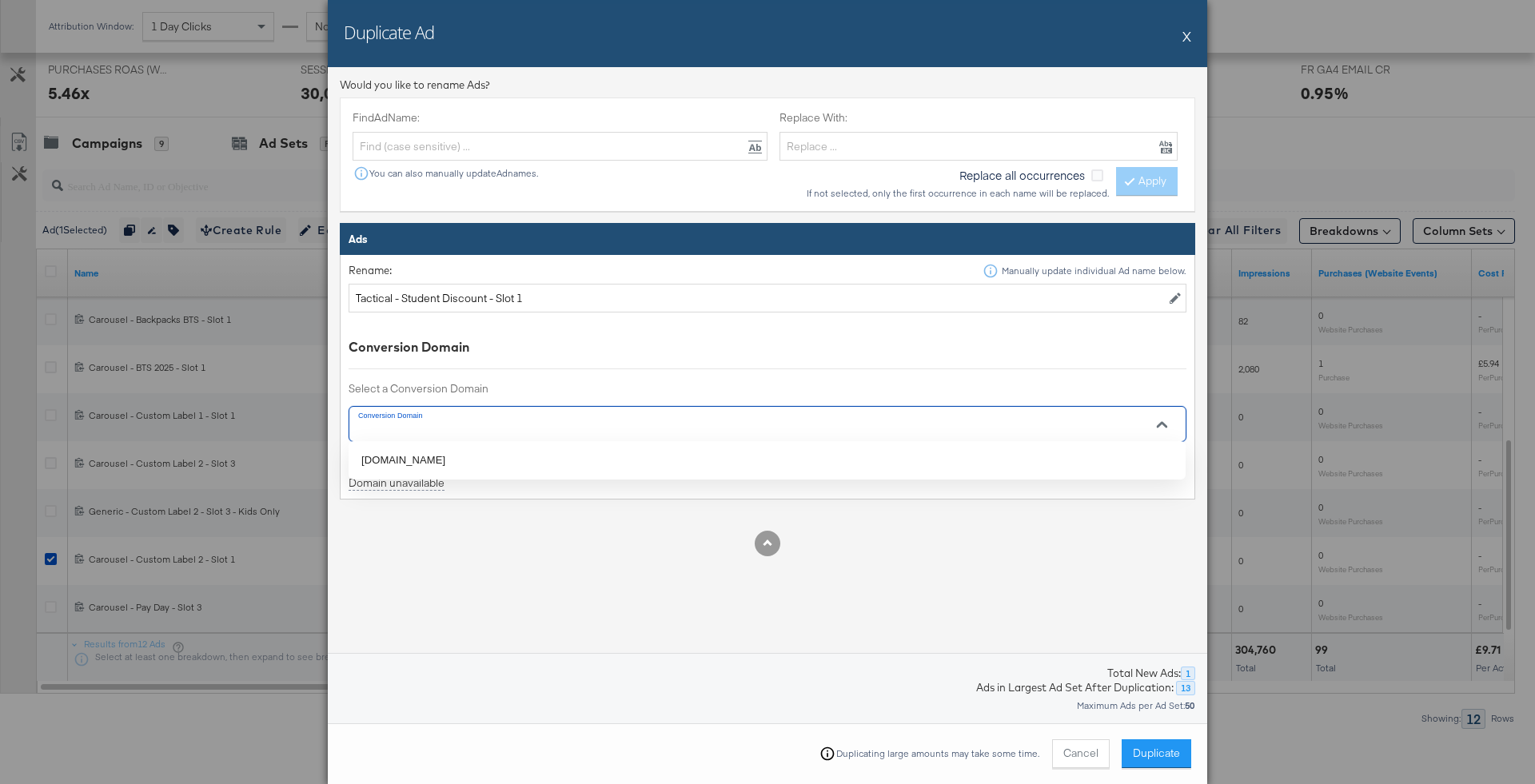
click at [632, 422] on input "Conversion Domain" at bounding box center [745, 431] width 778 height 18
click at [637, 460] on li "jdsports.fr" at bounding box center [767, 459] width 837 height 25
type input "jdsports.fr"
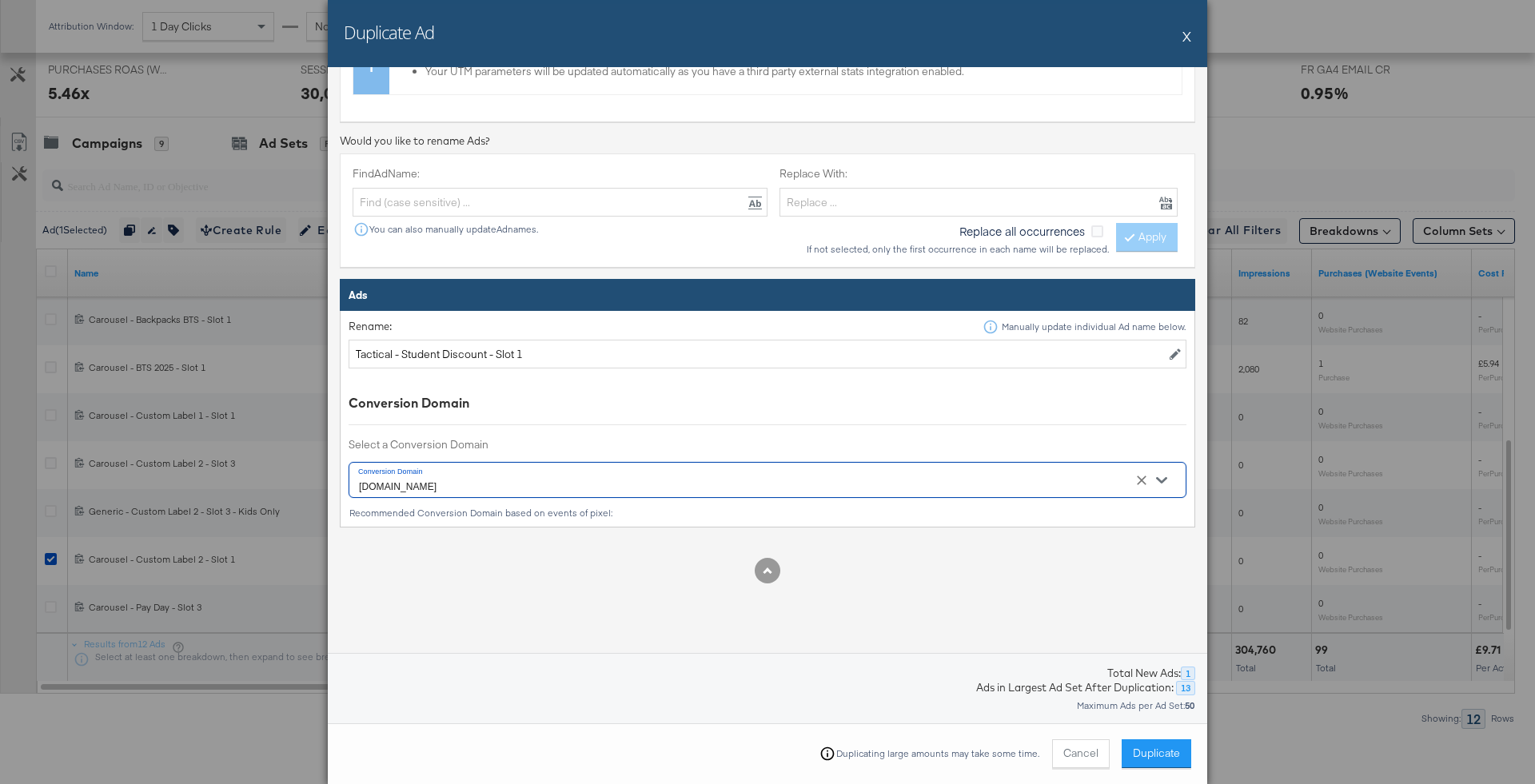
scroll to position [402, 0]
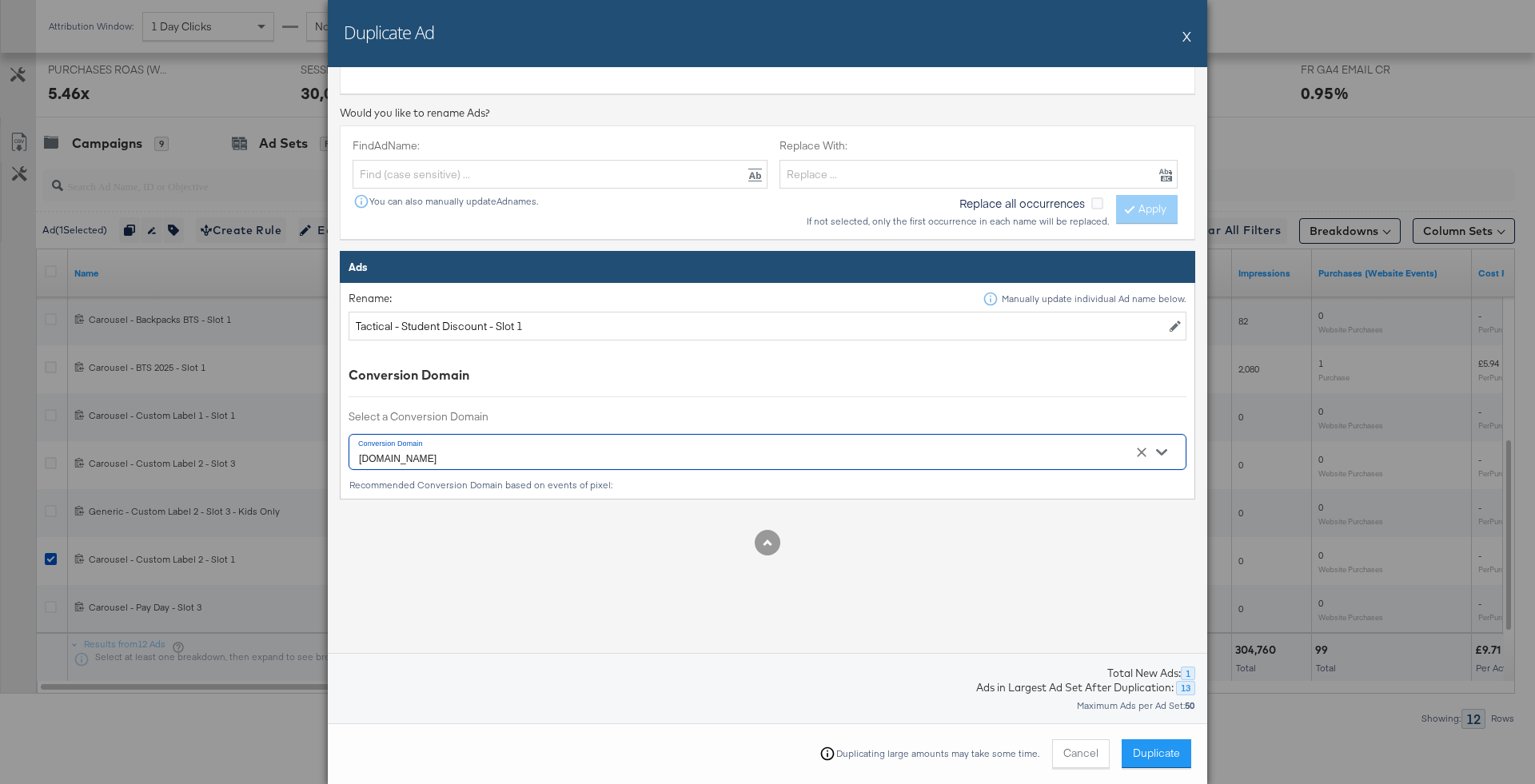
click at [1148, 475] on div "Recommended Conversion Domain based on events of pixel:" at bounding box center [767, 483] width 838 height 16
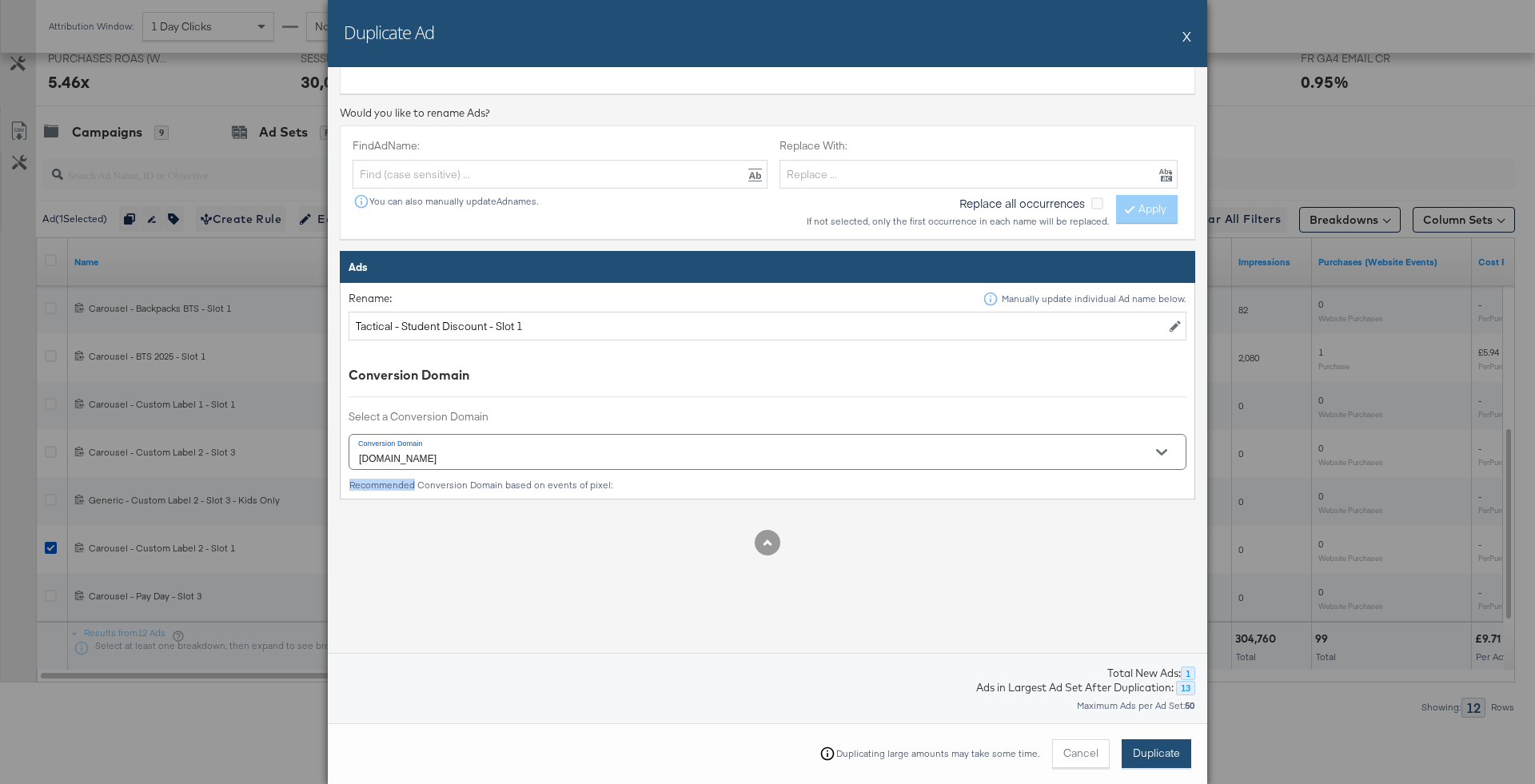
click at [1156, 747] on span "Duplicate" at bounding box center [1156, 753] width 47 height 15
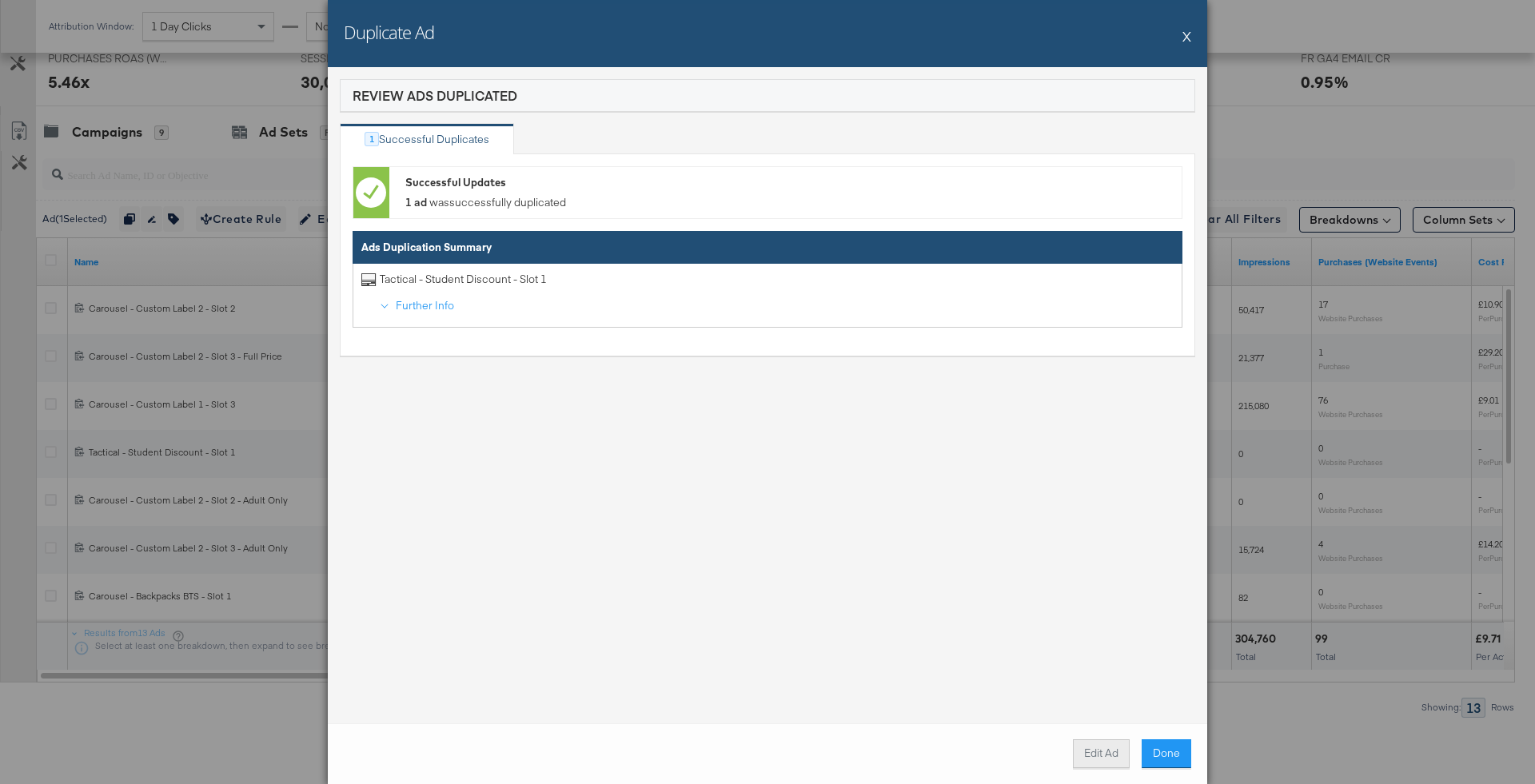
click at [1103, 749] on button "Edit Ad" at bounding box center [1101, 753] width 56 height 29
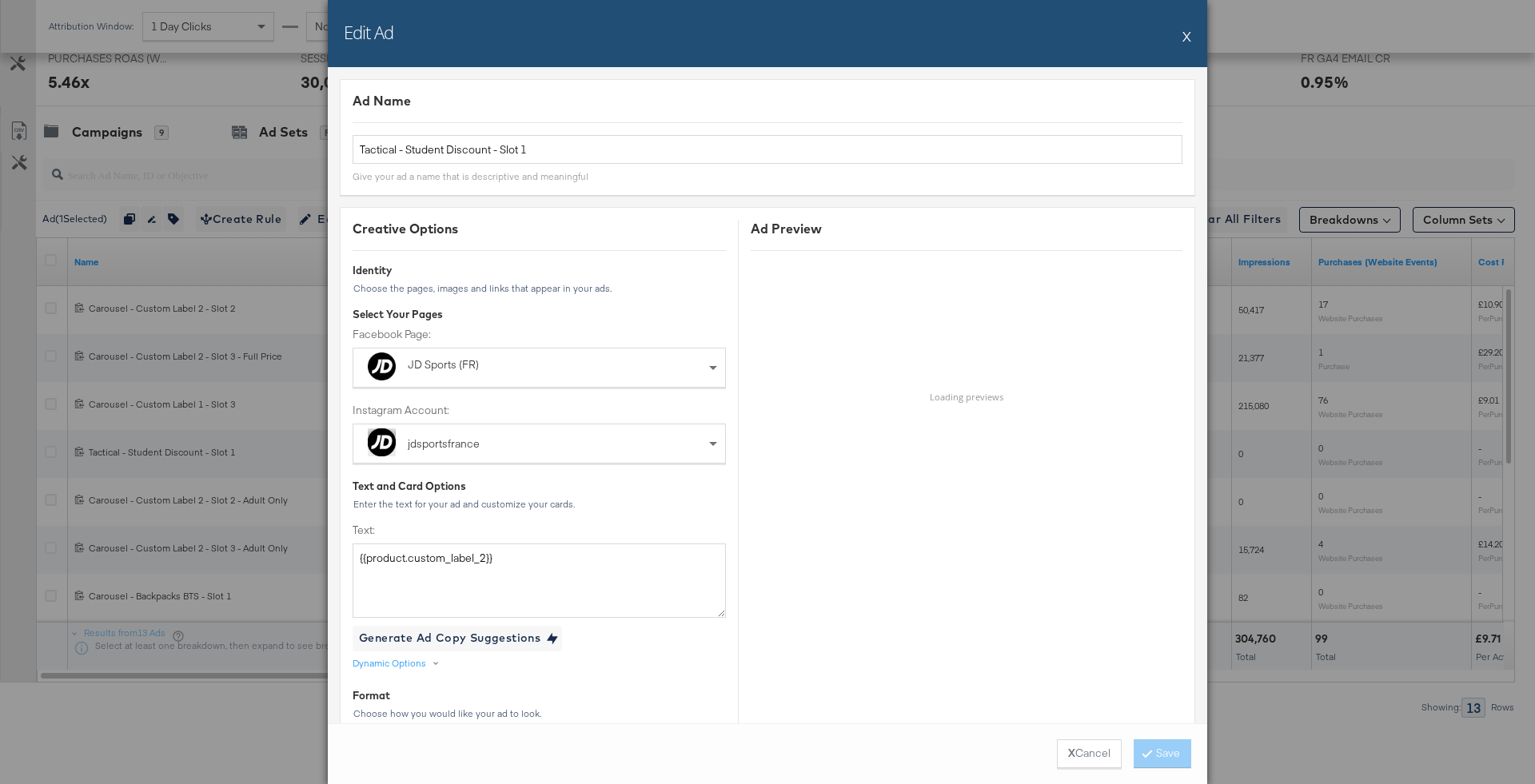
scroll to position [192, 0]
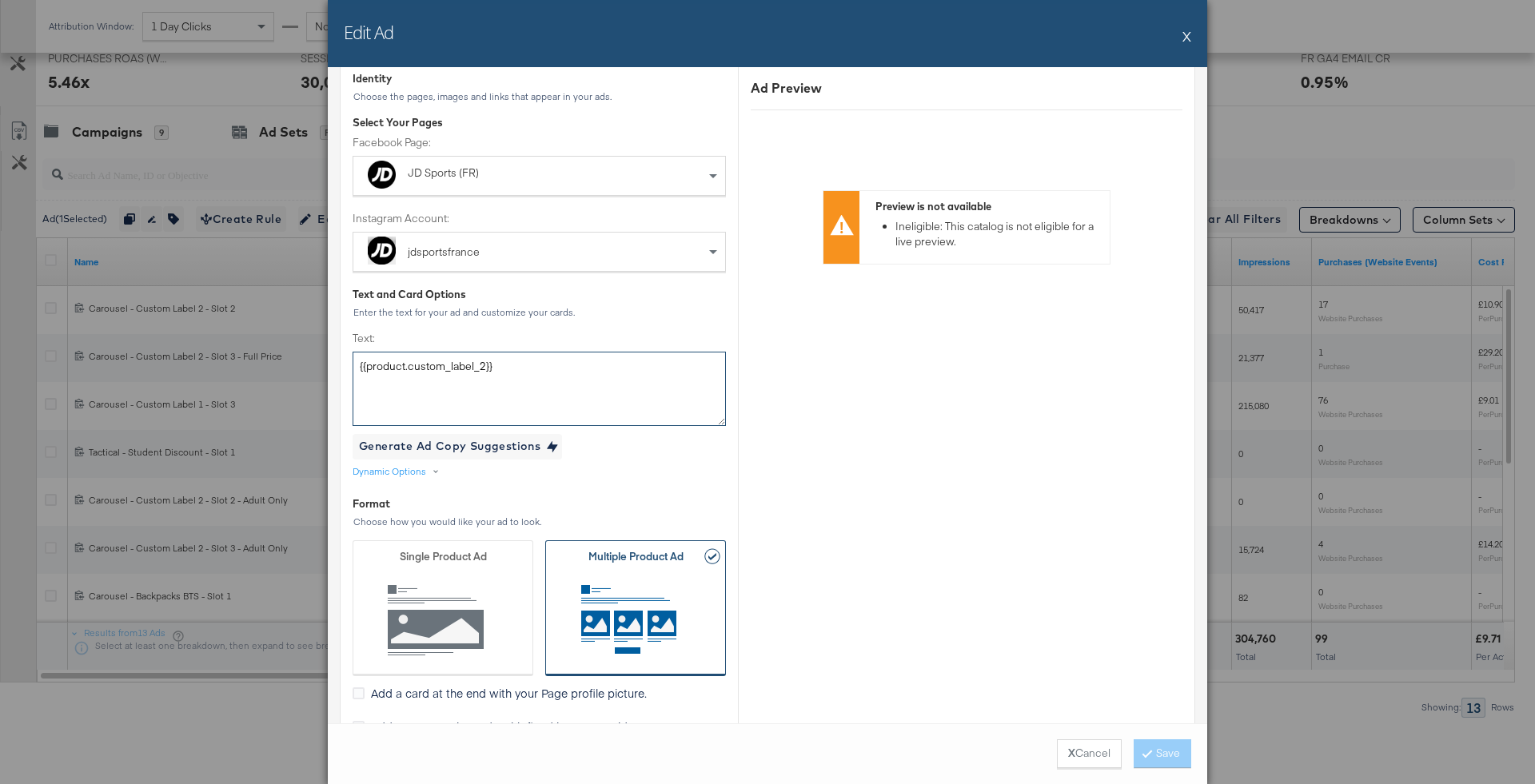
click at [539, 367] on textarea "{{product.custom_label_2}}" at bounding box center [539, 388] width 374 height 74
click at [574, 412] on textarea "Text:" at bounding box center [539, 388] width 374 height 74
paste textarea "Jusqu'au 6 octobre, la réduc' étudiants passe à -20 %. Shoppe tes bangers chez …"
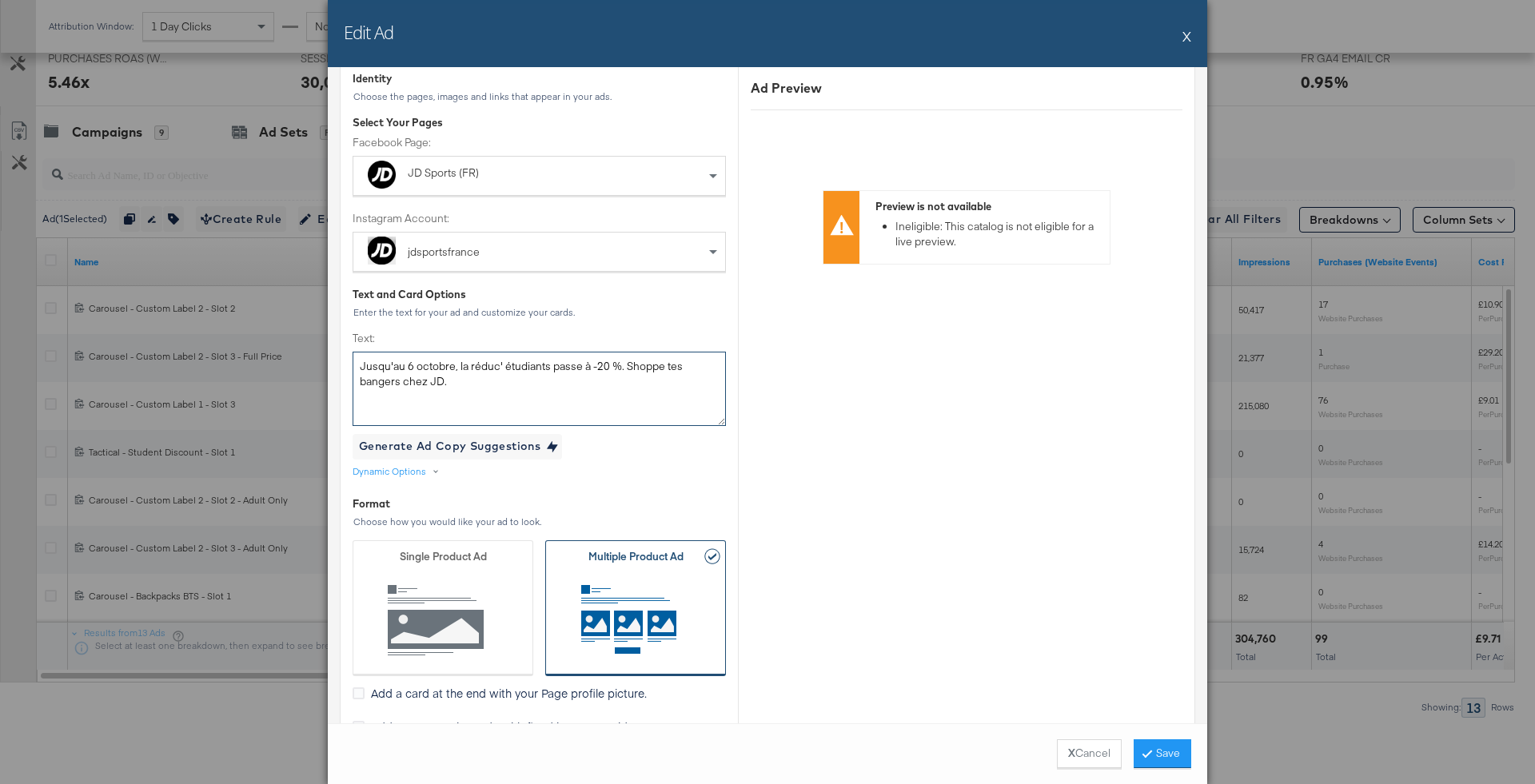
type textarea "Jusqu'au 6 octobre, la réduc' étudiants passe à -20 %. Shoppe tes bangers chez …"
click at [581, 318] on div at bounding box center [539, 318] width 374 height 1
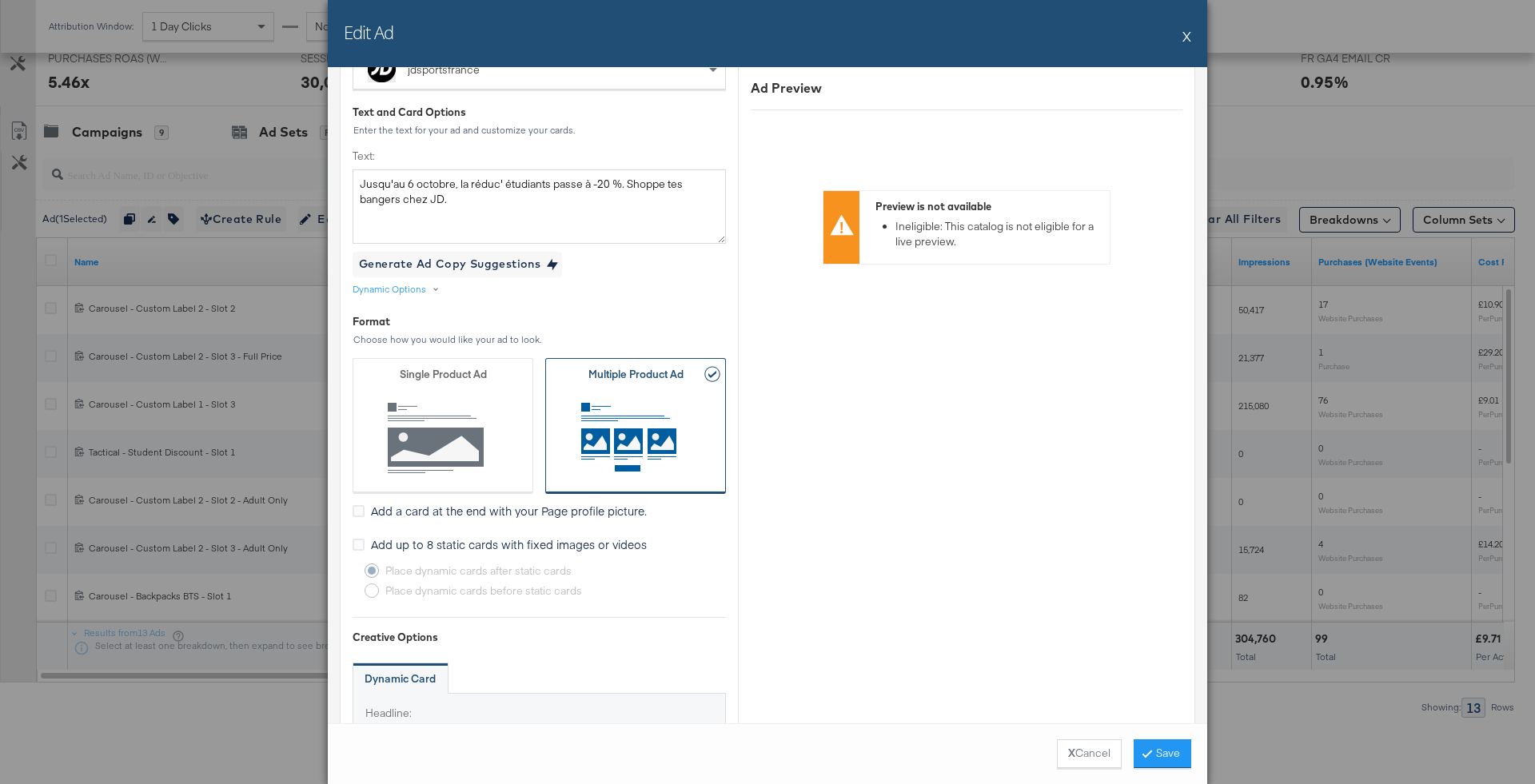
scroll to position [372, 0]
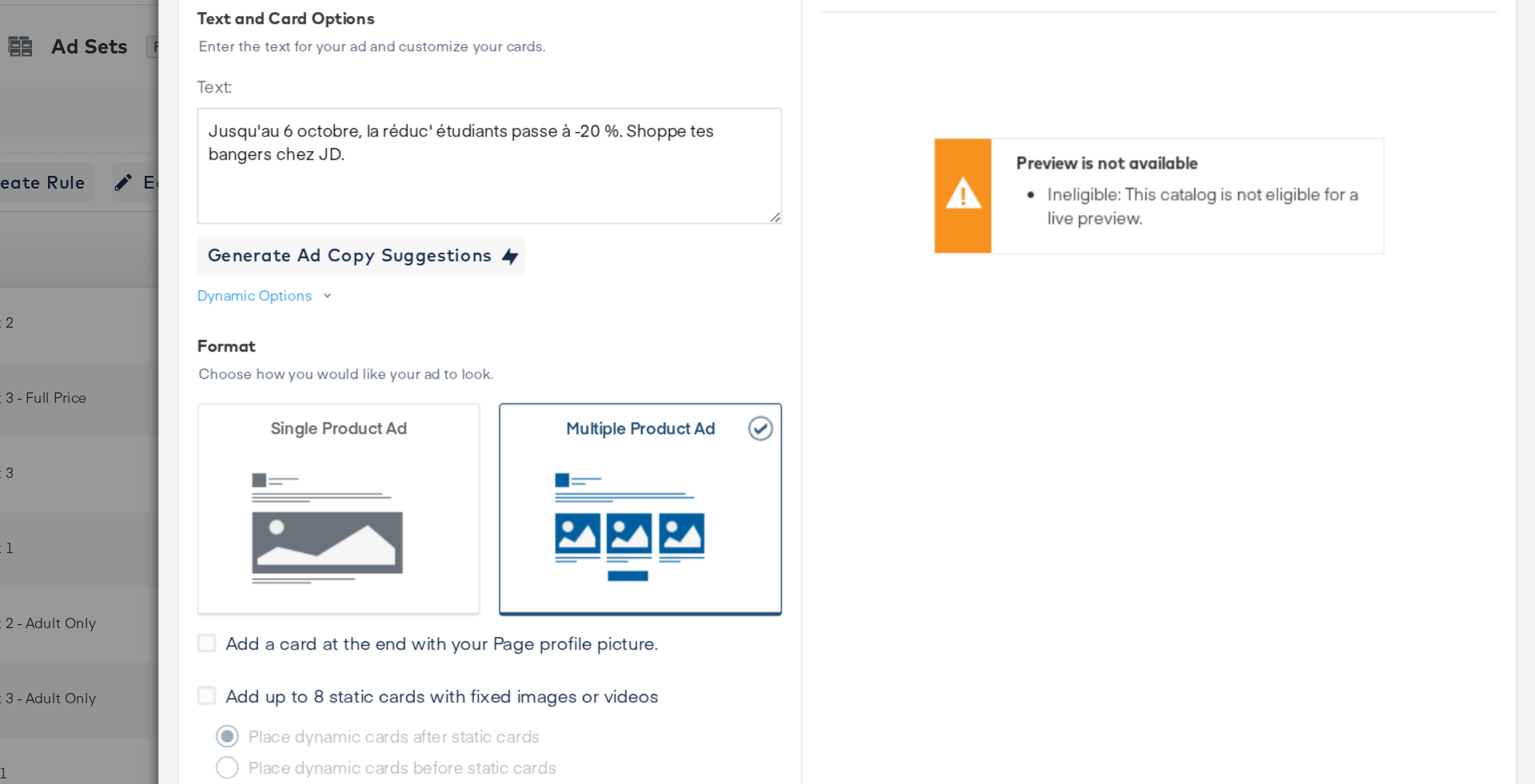
click at [606, 292] on div "Dynamic Options" at bounding box center [539, 293] width 374 height 21
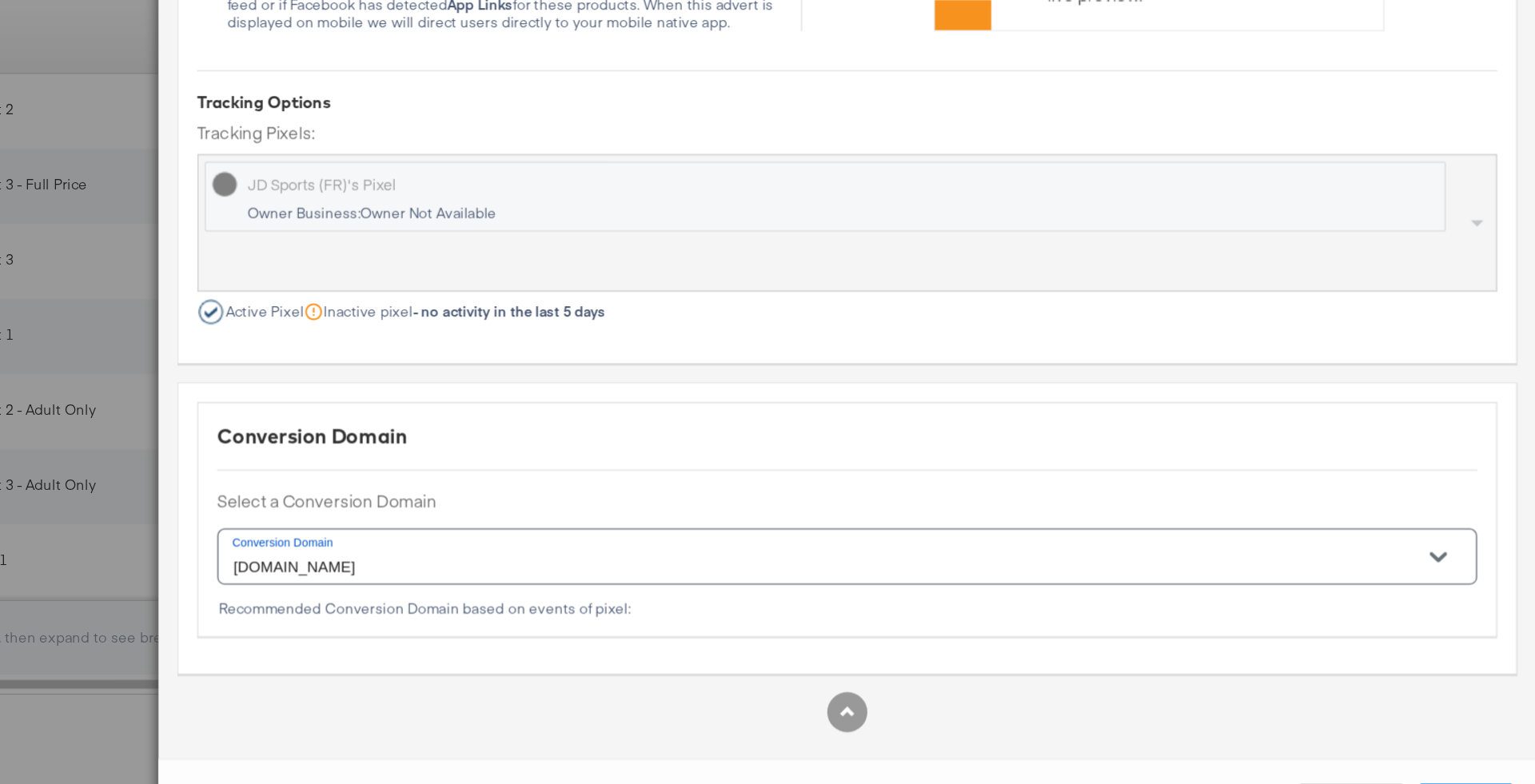
scroll to position [769, 0]
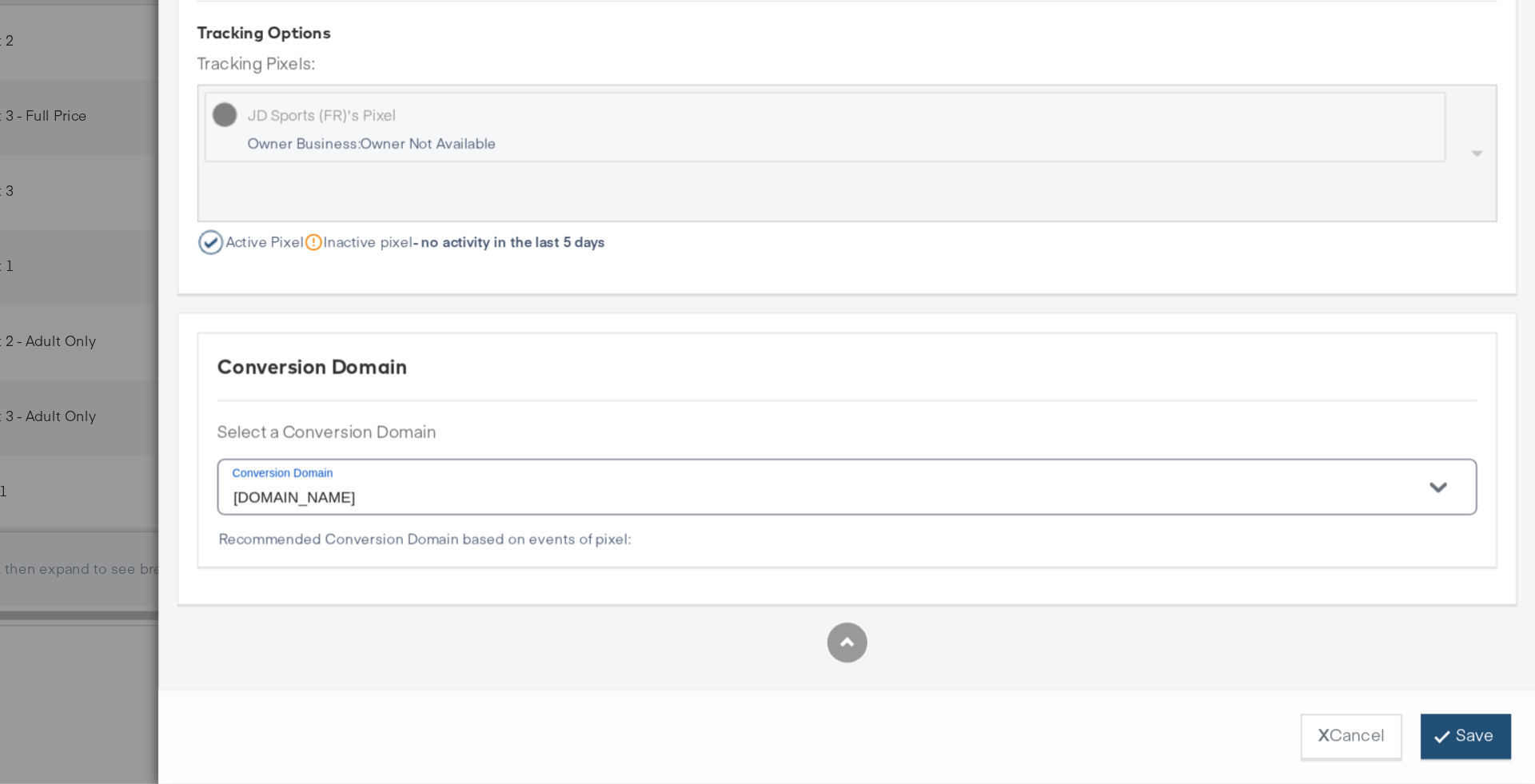
click at [1170, 756] on button "Save" at bounding box center [1162, 753] width 57 height 29
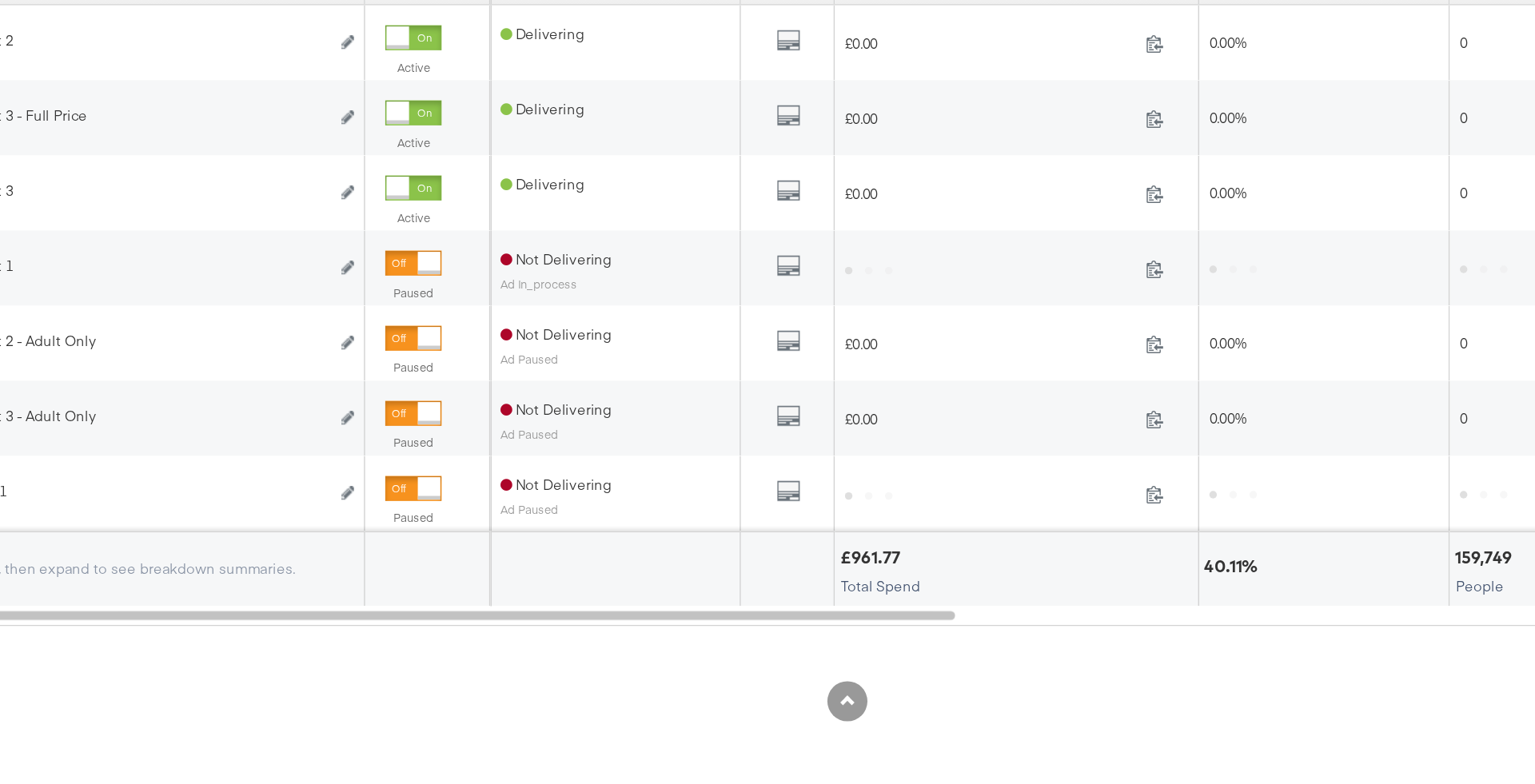
click at [766, 575] on div "0" at bounding box center [876, 598] width 233 height 48
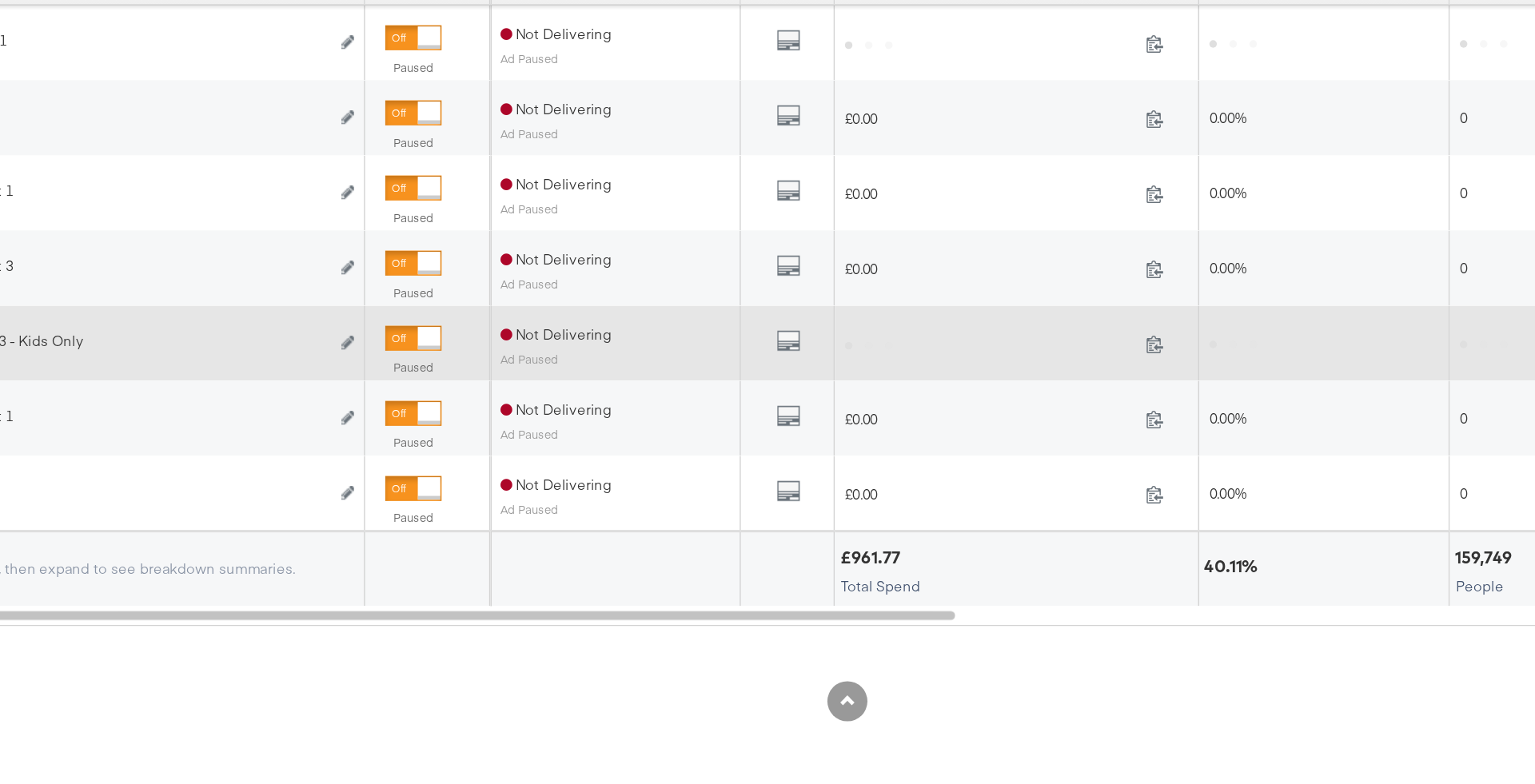
scroll to position [768, 0]
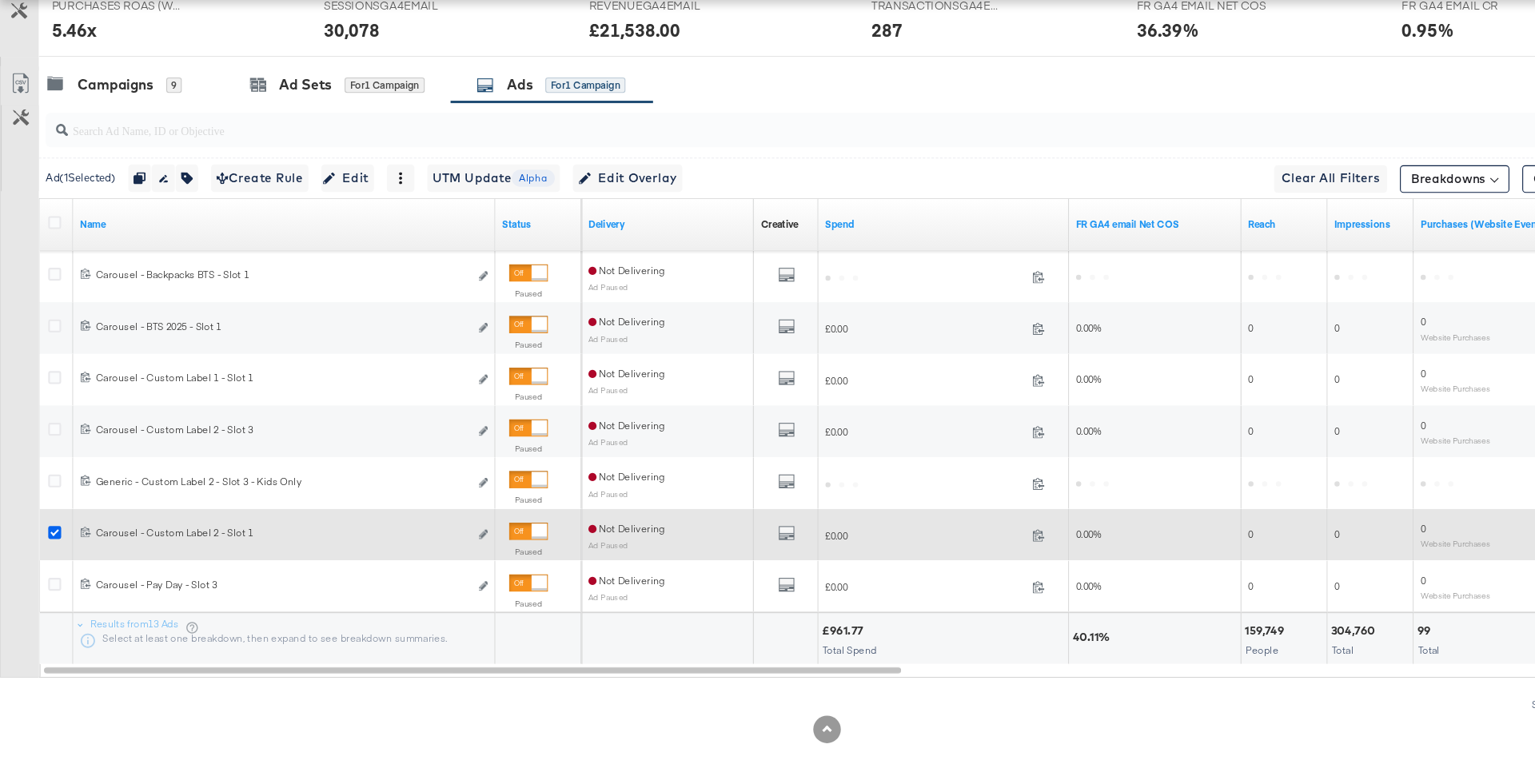
click at [48, 544] on icon at bounding box center [51, 550] width 12 height 12
click at [0, 0] on input "checkbox" at bounding box center [0, 0] width 0 height 0
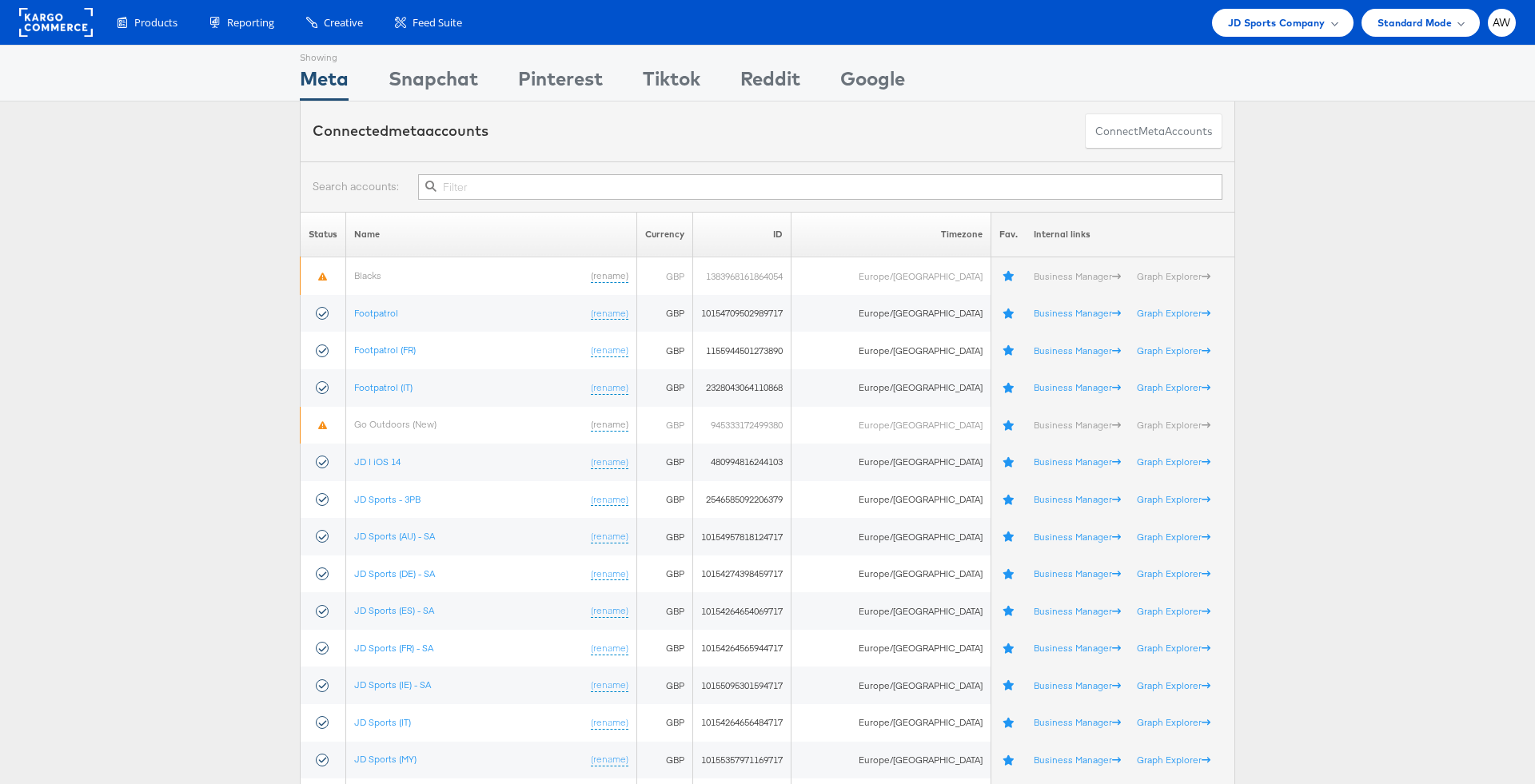
click at [565, 181] on input "text" at bounding box center [820, 187] width 804 height 25
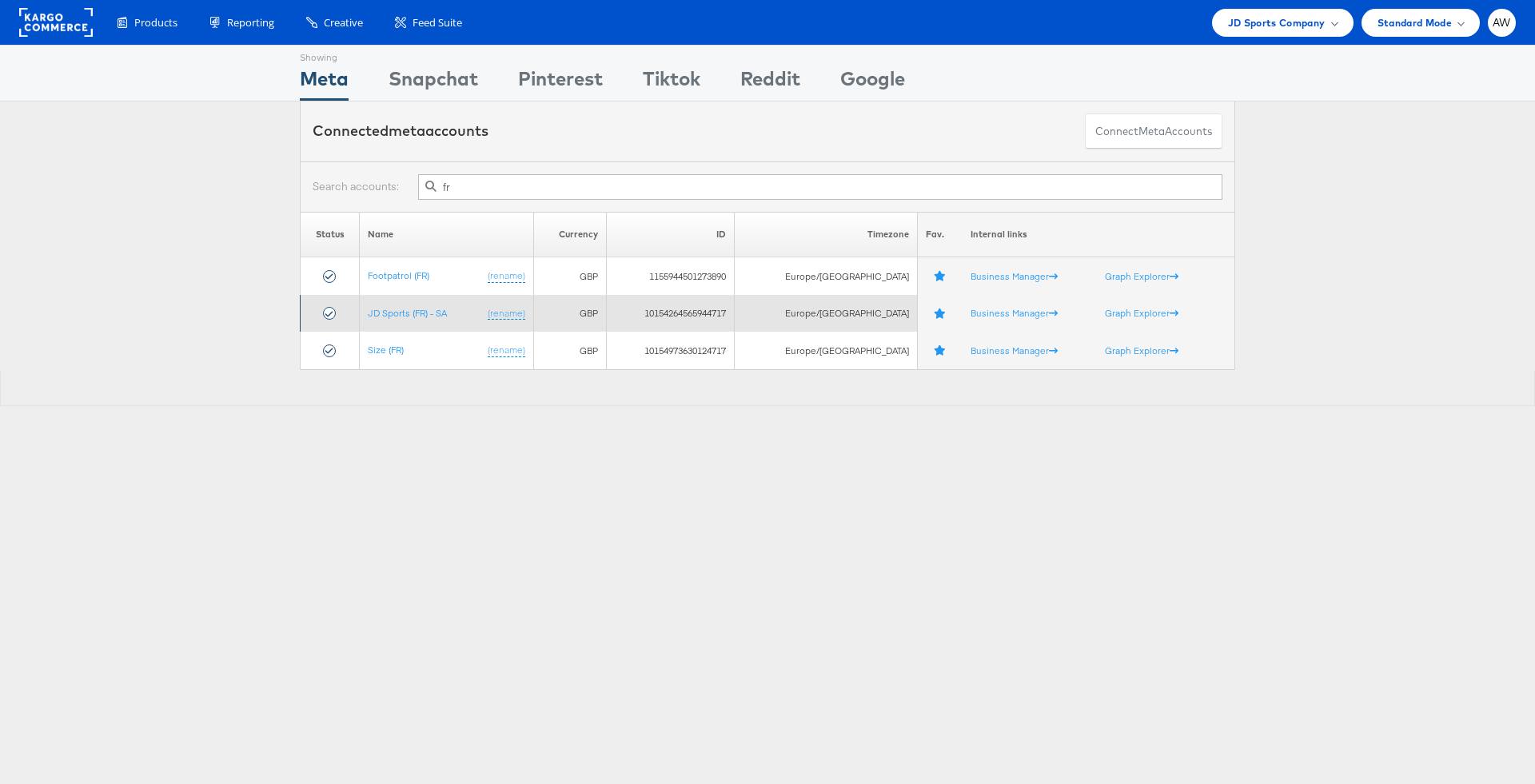
type input "fr"
click at [407, 318] on td "JD Sports (FR) - SA (rename)" at bounding box center [447, 313] width 174 height 37
click at [404, 313] on link "JD Sports (FR) - SA" at bounding box center [407, 313] width 79 height 12
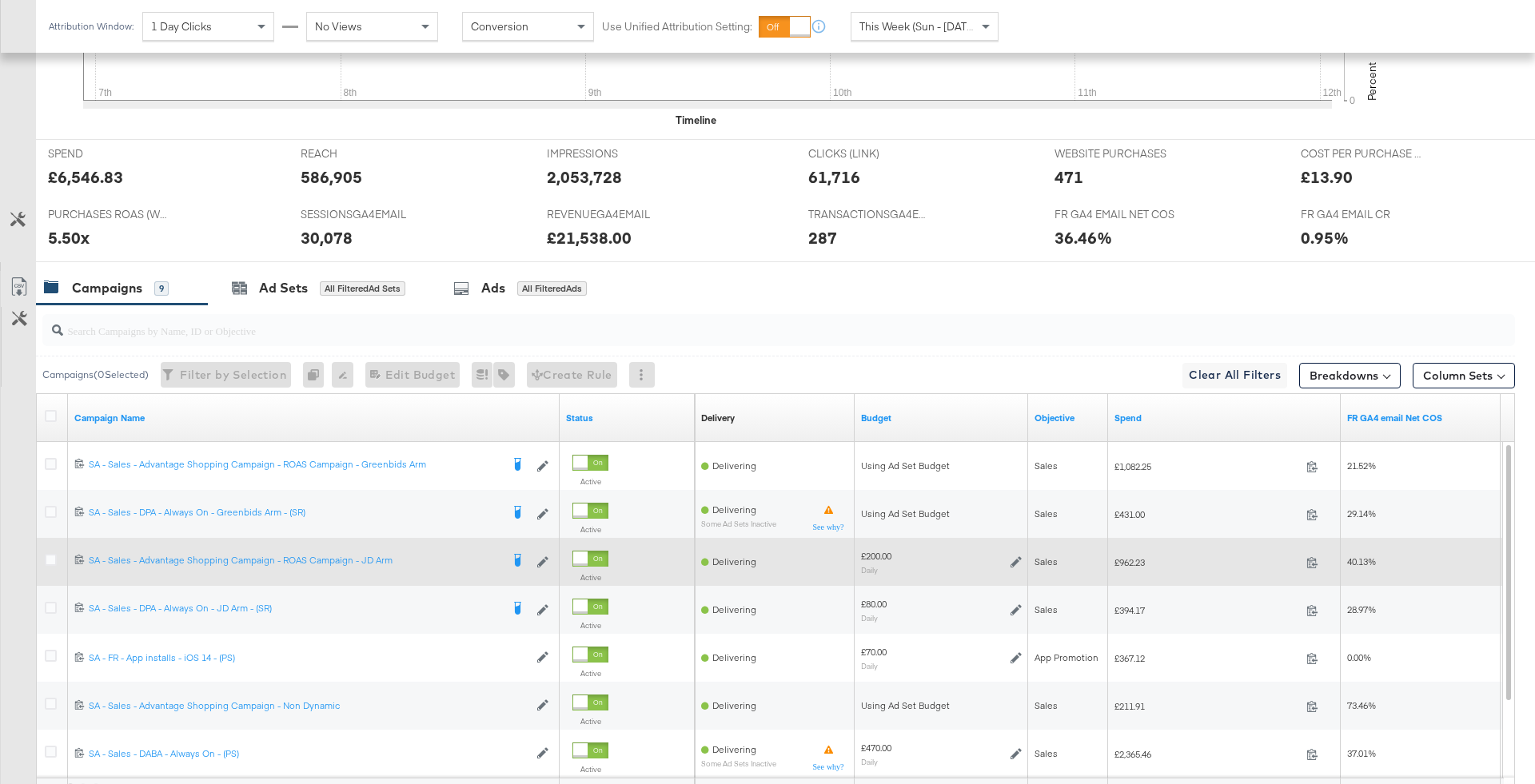
scroll to position [769, 0]
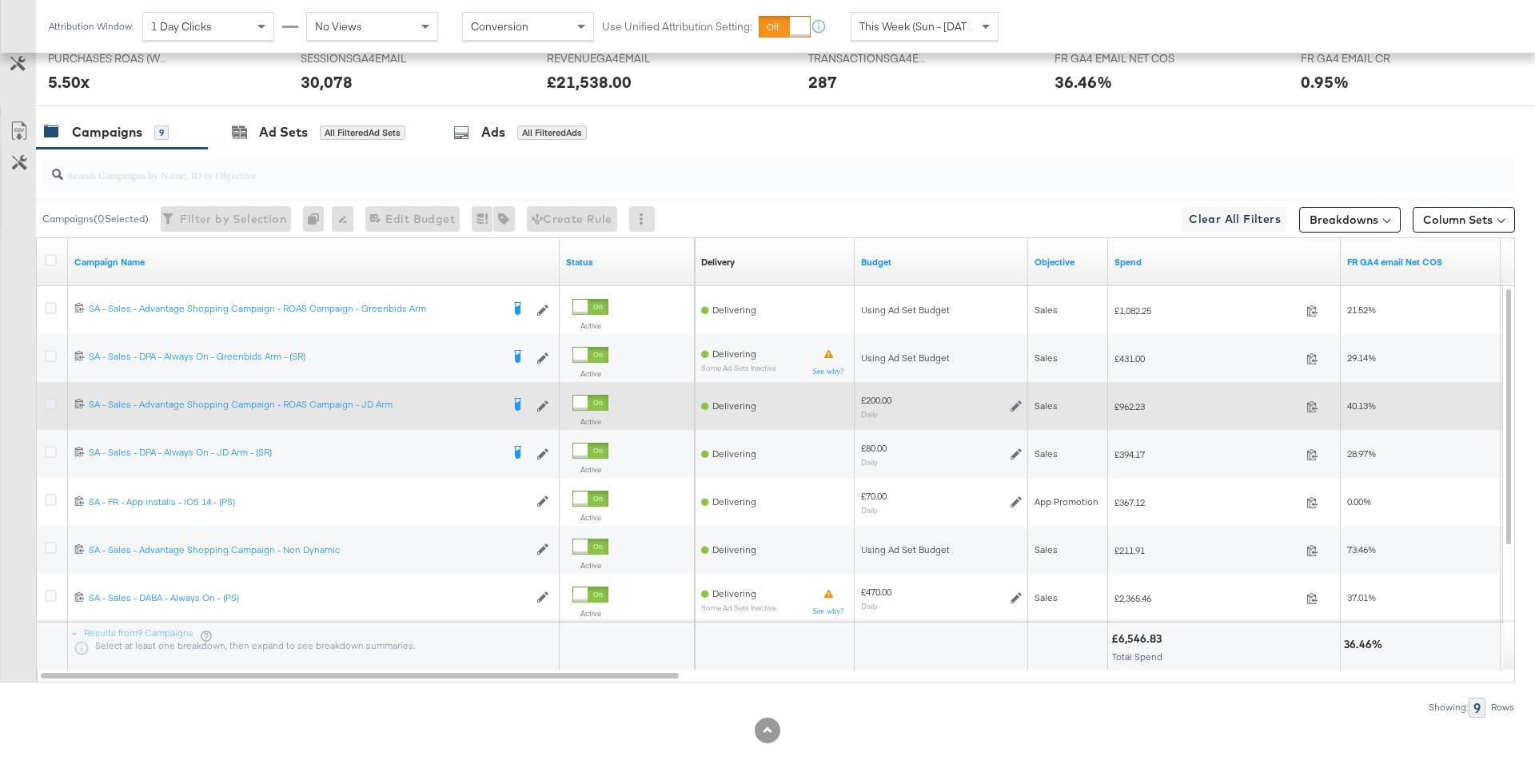
click at [53, 399] on icon at bounding box center [51, 404] width 12 height 12
click at [0, 0] on input "checkbox" at bounding box center [0, 0] width 0 height 0
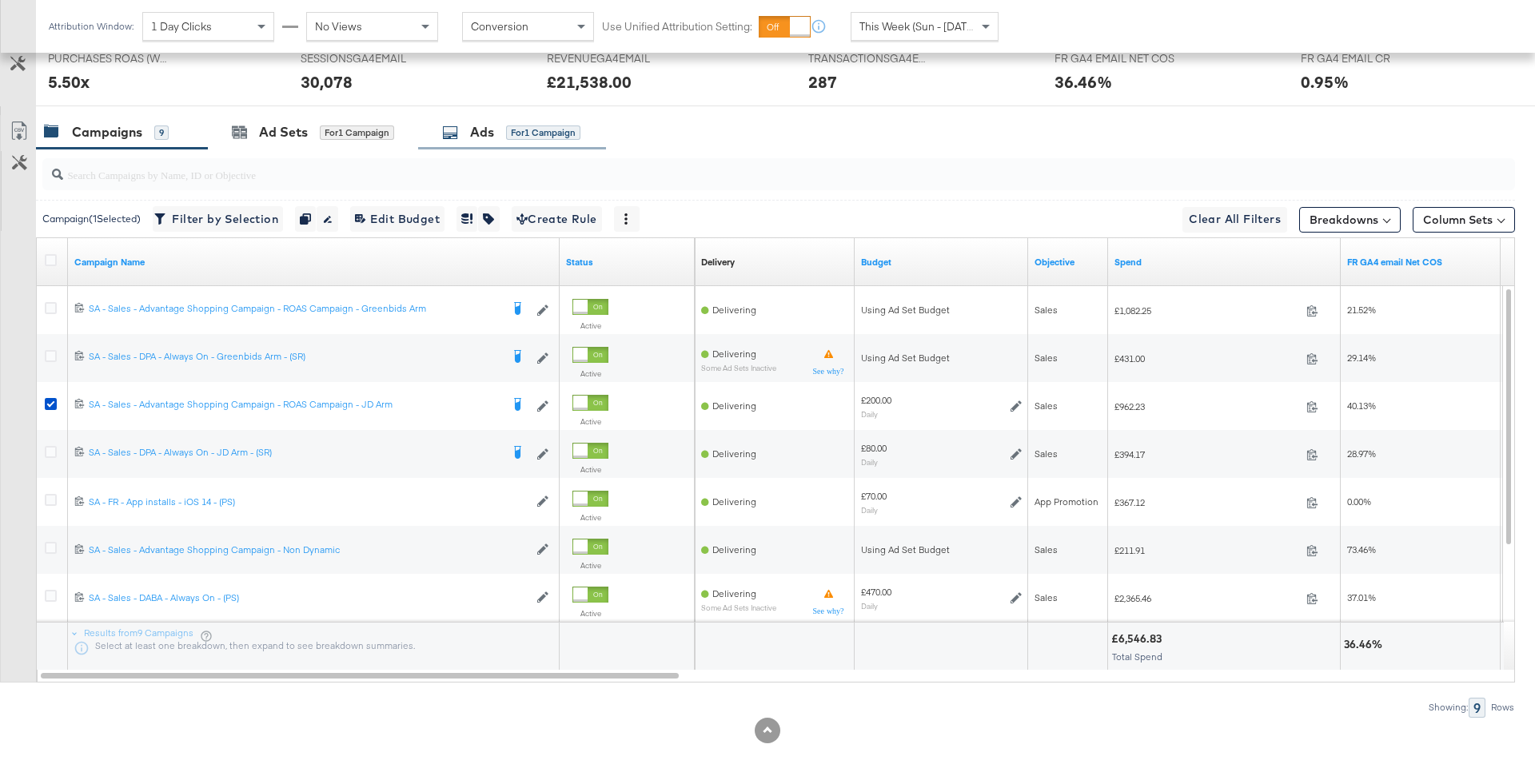
click at [483, 136] on div "Ads" at bounding box center [482, 132] width 24 height 18
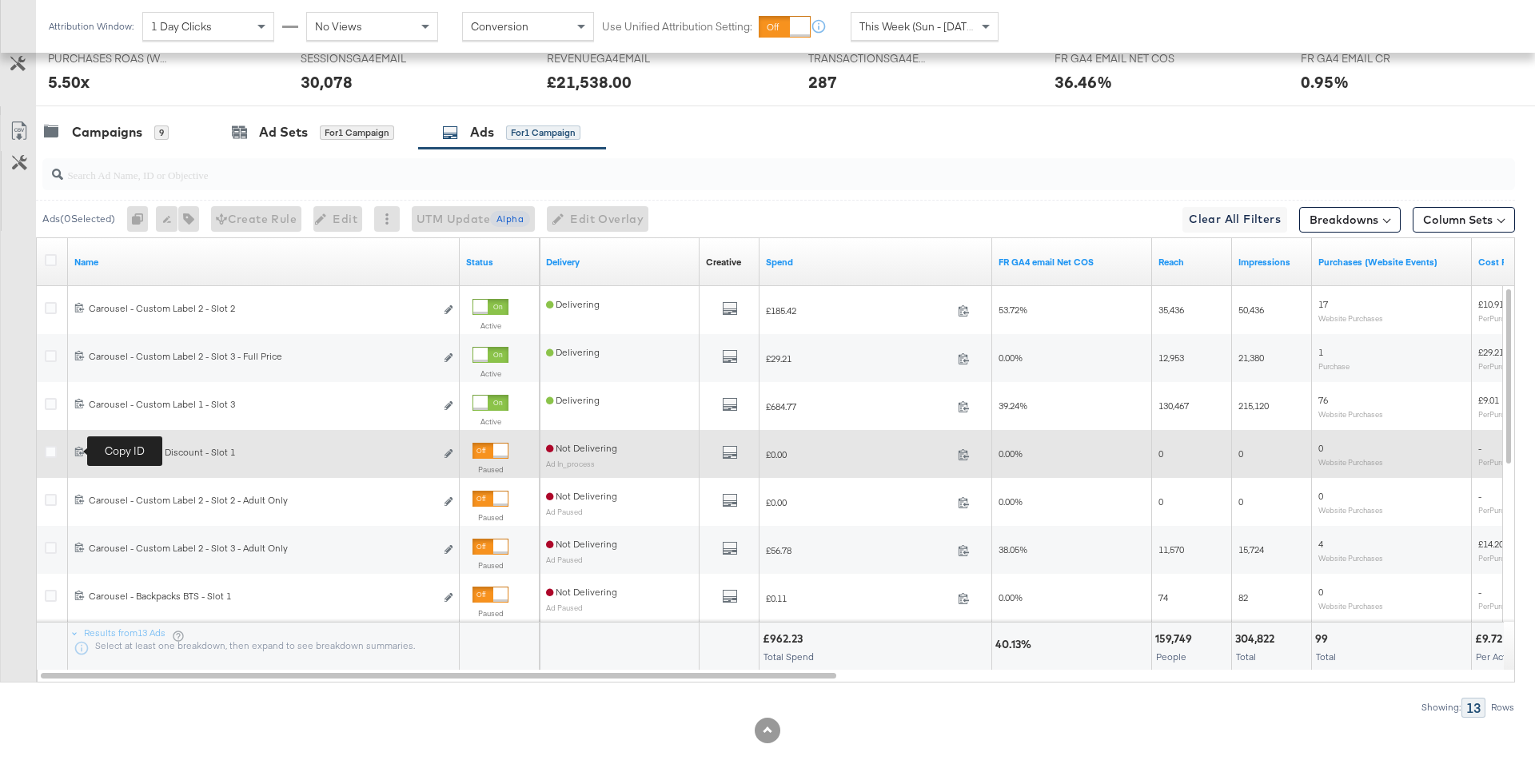
click at [78, 450] on icon at bounding box center [80, 451] width 10 height 10
click at [81, 447] on icon at bounding box center [80, 451] width 10 height 10
